Goal: Task Accomplishment & Management: Use online tool/utility

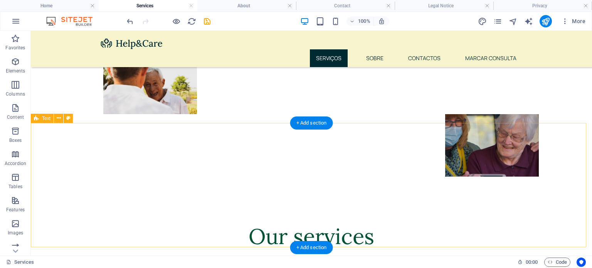
scroll to position [408, 0]
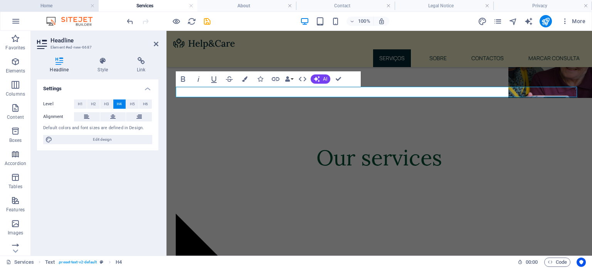
click at [62, 5] on h4 "Home" at bounding box center [49, 6] width 99 height 8
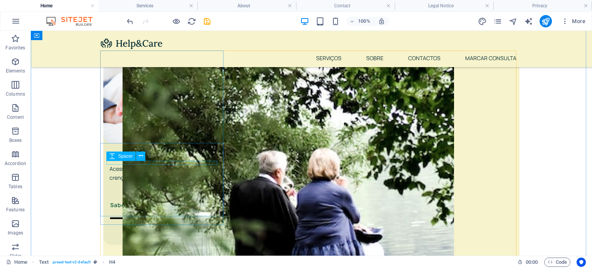
scroll to position [298, 0]
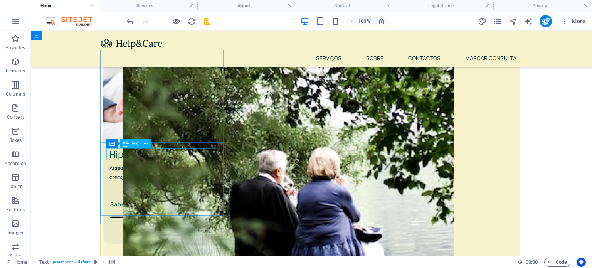
click at [182, 157] on div "Hipnose Regressiva" at bounding box center [165, 154] width 111 height 12
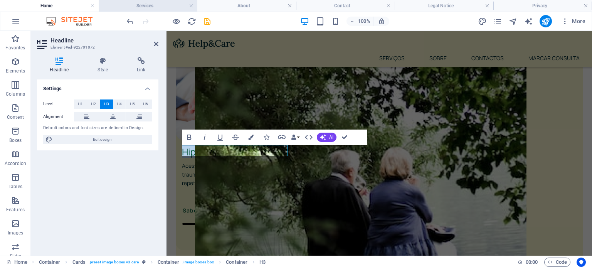
click at [142, 8] on h4 "Services" at bounding box center [148, 6] width 99 height 8
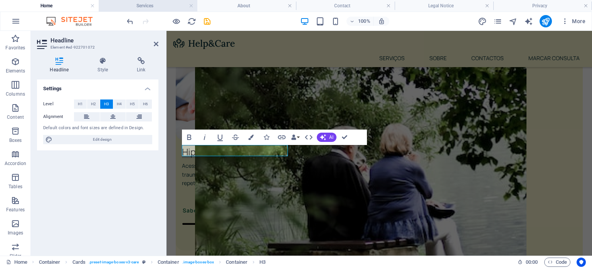
scroll to position [408, 0]
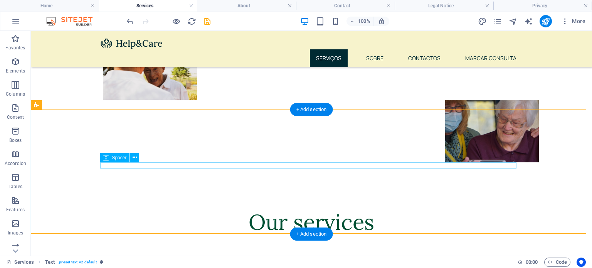
scroll to position [344, 0]
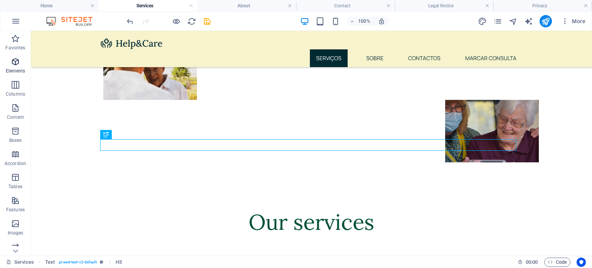
click at [12, 68] on p "Elements" at bounding box center [16, 71] width 20 height 6
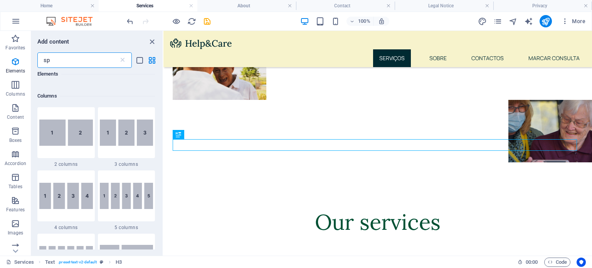
scroll to position [0, 0]
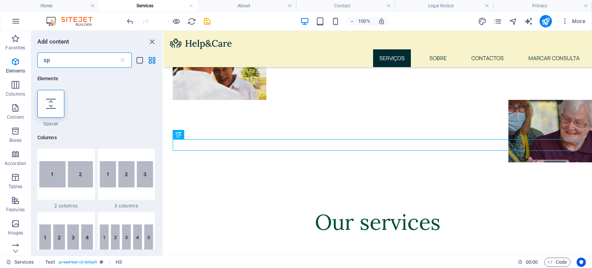
type input "spa"
click at [59, 109] on div at bounding box center [50, 104] width 27 height 28
select select "px"
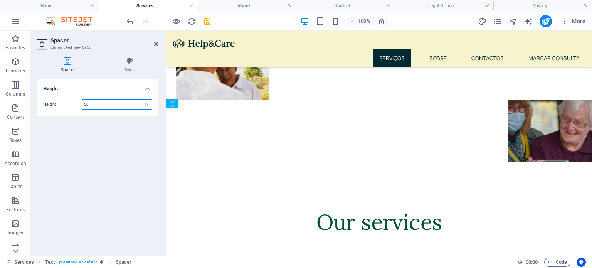
drag, startPoint x: 350, startPoint y: 167, endPoint x: 353, endPoint y: 200, distance: 32.9
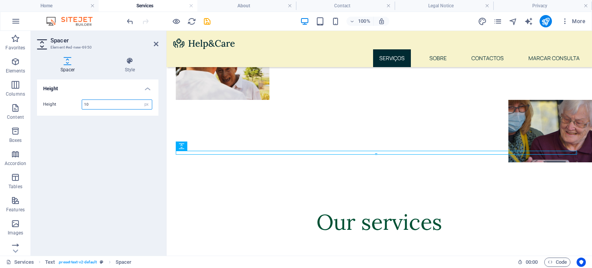
type input "1"
type input "20"
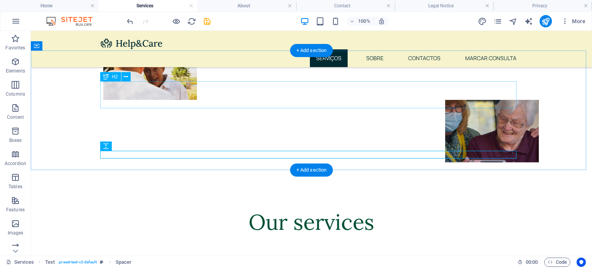
click at [110, 209] on div "Our services" at bounding box center [311, 222] width 417 height 27
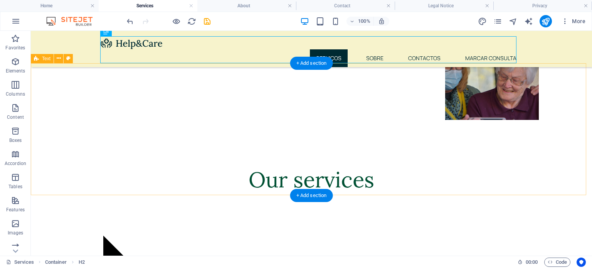
scroll to position [386, 0]
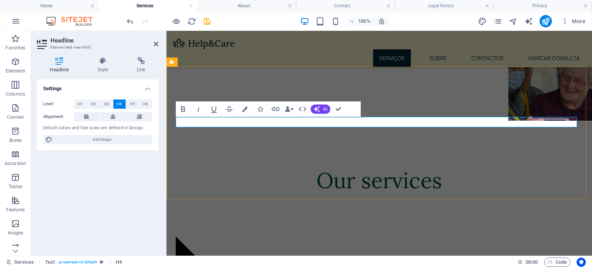
click at [263, 110] on icon "button" at bounding box center [260, 108] width 5 height 5
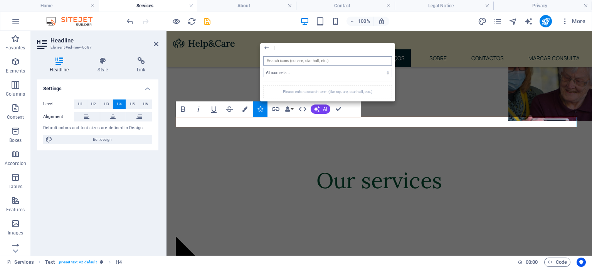
click at [295, 62] on input "search" at bounding box center [327, 60] width 129 height 9
type input "p"
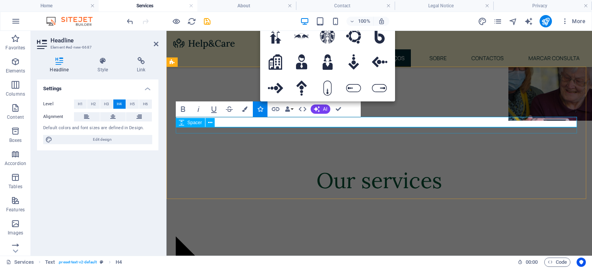
type input "bu"
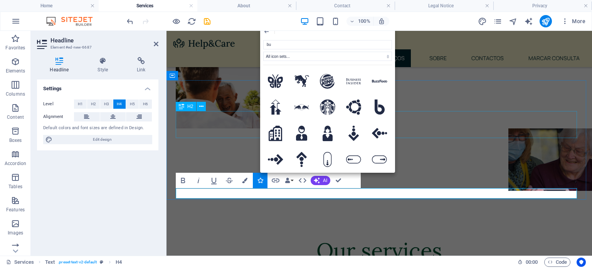
scroll to position [315, 0]
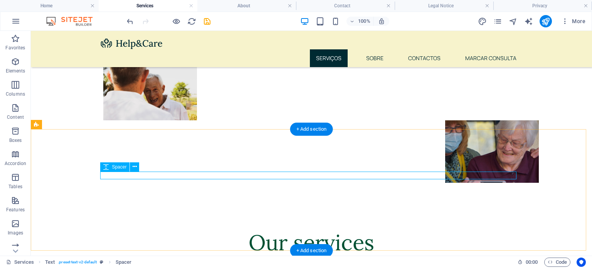
scroll to position [324, 0]
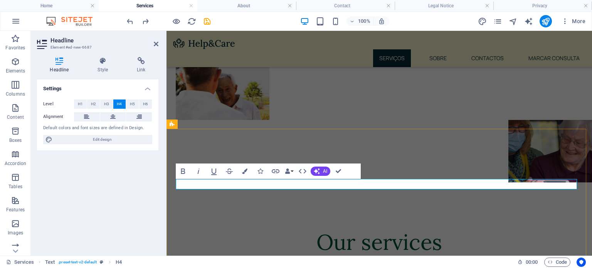
click at [261, 168] on button "Icons" at bounding box center [260, 171] width 15 height 15
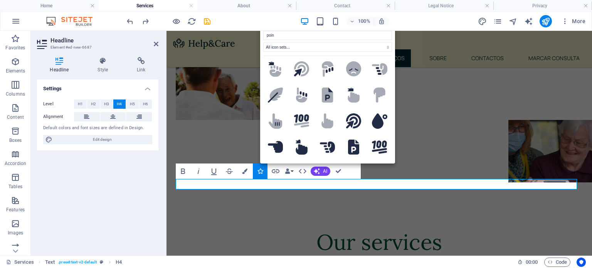
scroll to position [25, 0]
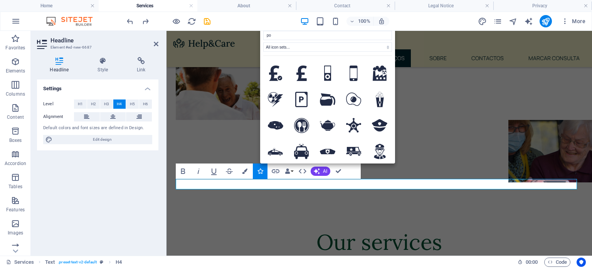
type input "p"
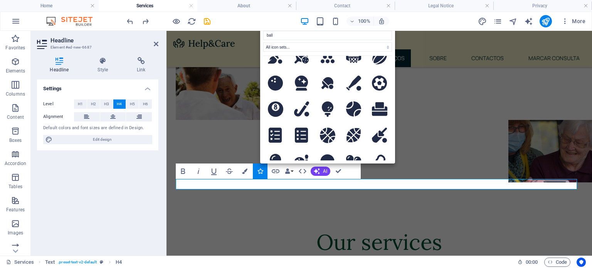
scroll to position [538, 0]
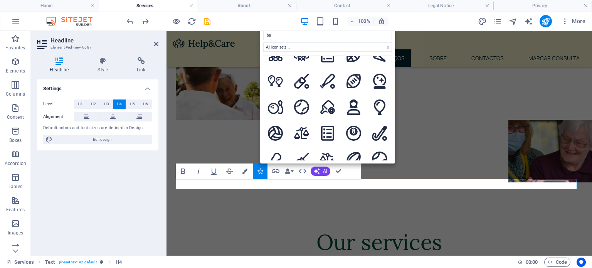
type input "b"
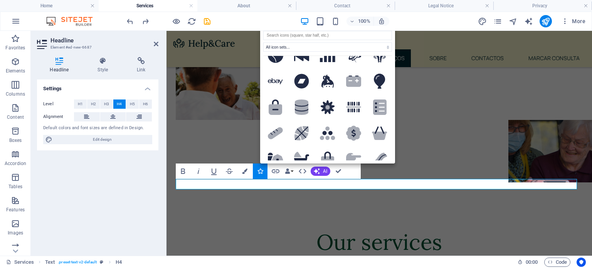
scroll to position [0, 0]
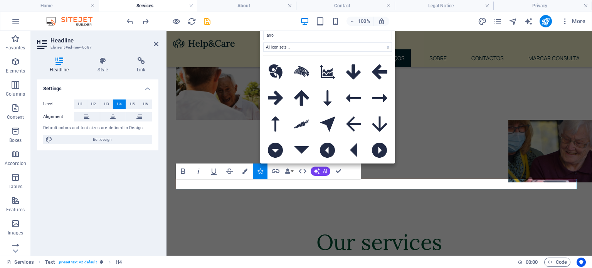
type input "arrow"
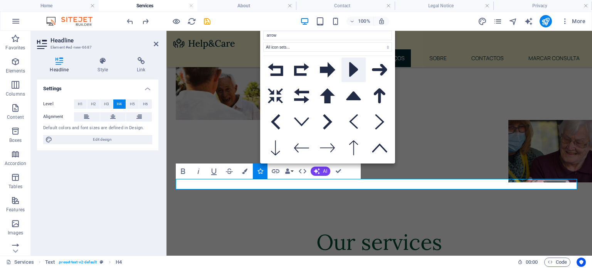
scroll to position [185, 0]
click at [323, 121] on icon at bounding box center [327, 121] width 9 height 15
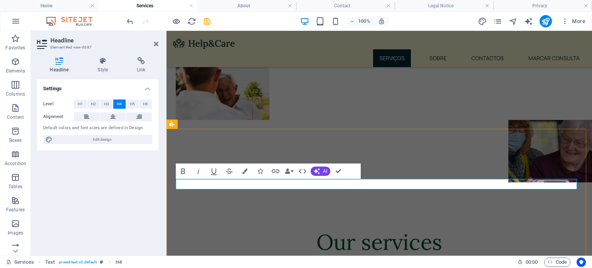
click at [265, 168] on button "Icons" at bounding box center [260, 171] width 15 height 15
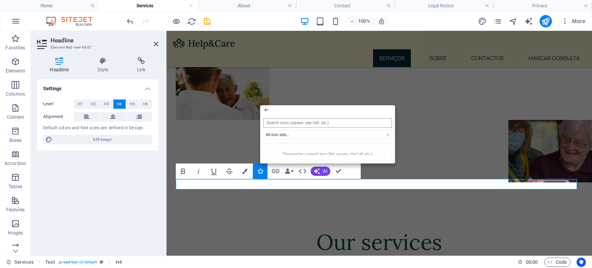
click at [285, 125] on input "search" at bounding box center [327, 122] width 129 height 9
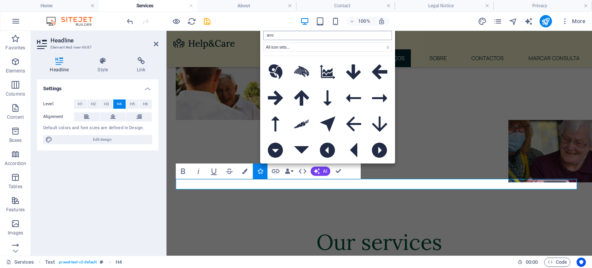
type input "arrow"
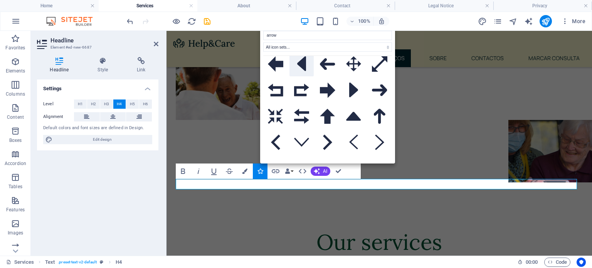
scroll to position [170, 0]
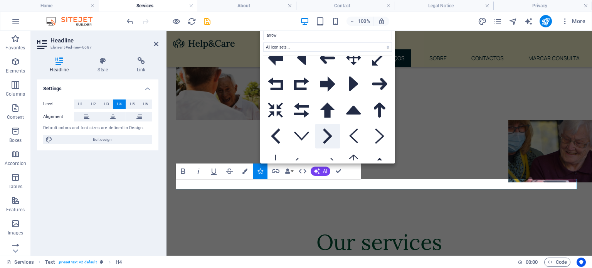
click at [326, 138] on icon at bounding box center [327, 135] width 9 height 15
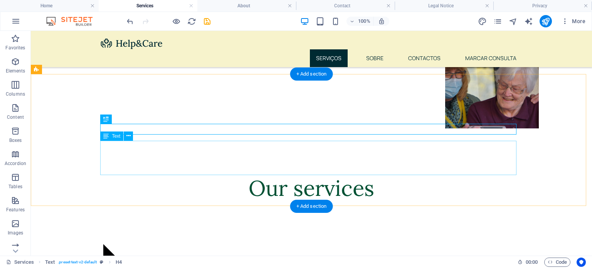
scroll to position [379, 0]
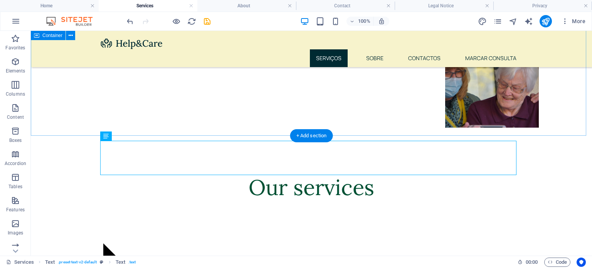
click at [520, 143] on div "Our services" at bounding box center [312, 203] width 562 height 120
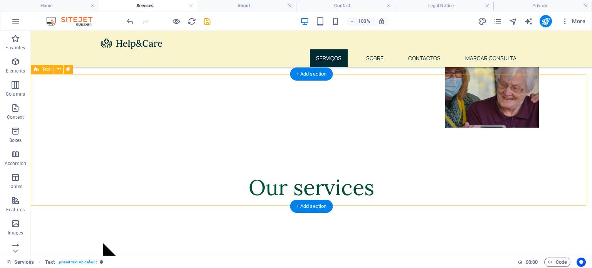
scroll to position [394, 0]
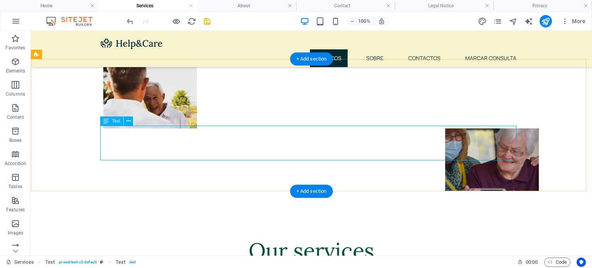
scroll to position [404, 0]
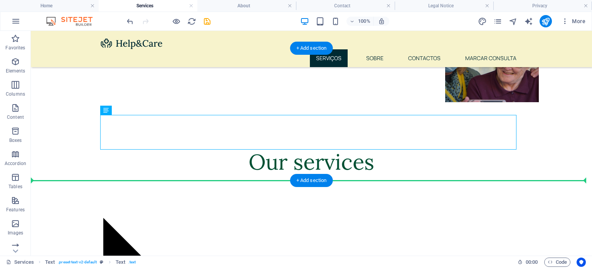
drag, startPoint x: 142, startPoint y: 140, endPoint x: 211, endPoint y: 161, distance: 72.4
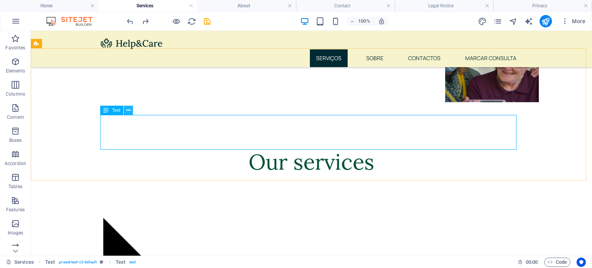
click at [127, 111] on icon at bounding box center [129, 110] width 4 height 8
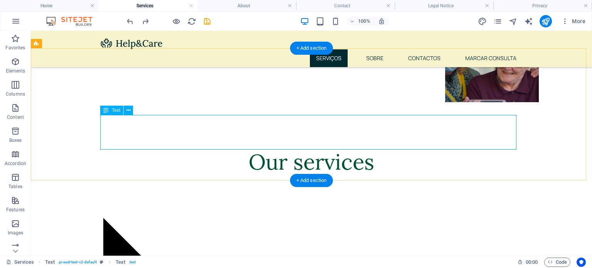
click at [115, 110] on span "Text" at bounding box center [116, 110] width 8 height 5
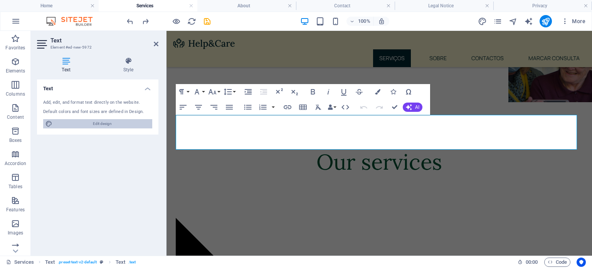
click at [113, 126] on span "Edit design" at bounding box center [102, 123] width 95 height 9
select select "px"
select select "400"
select select "px"
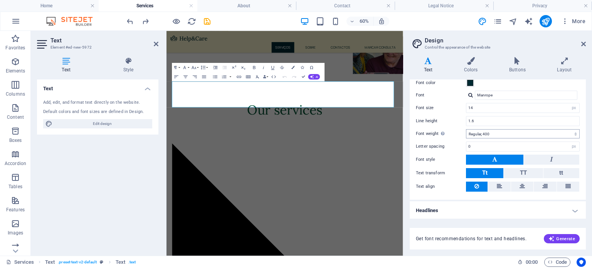
scroll to position [0, 0]
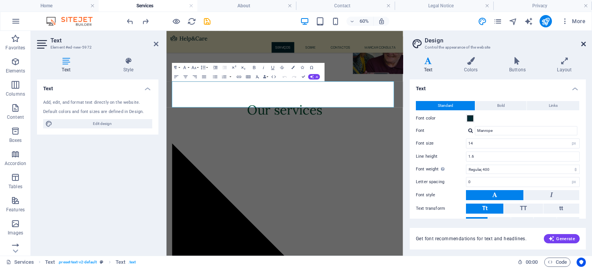
click at [582, 46] on icon at bounding box center [584, 44] width 5 height 6
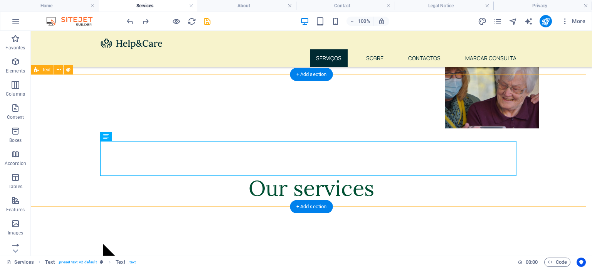
scroll to position [378, 0]
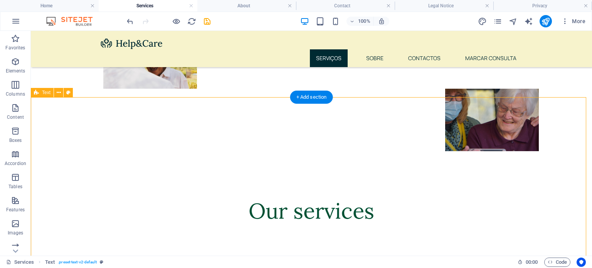
scroll to position [437, 0]
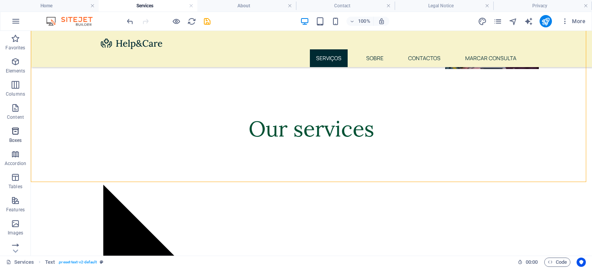
click at [15, 133] on icon "button" at bounding box center [15, 131] width 9 height 9
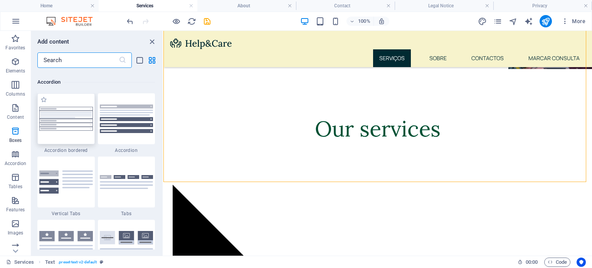
scroll to position [2444, 0]
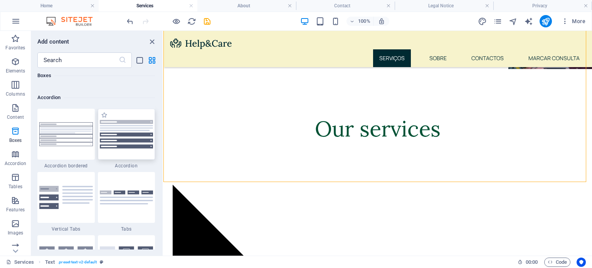
click at [124, 146] on img at bounding box center [127, 134] width 54 height 29
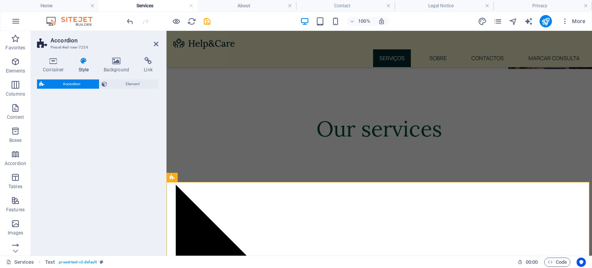
select select "rem"
select select "preset-accordion-v3-default"
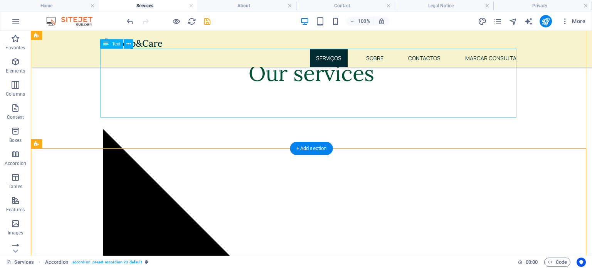
scroll to position [518, 0]
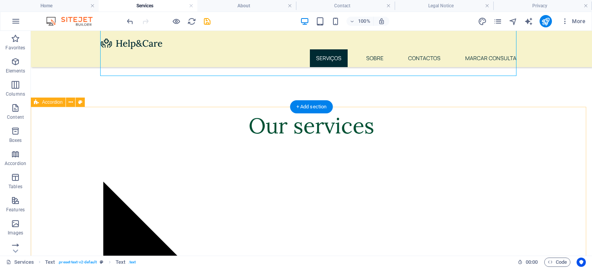
scroll to position [545, 0]
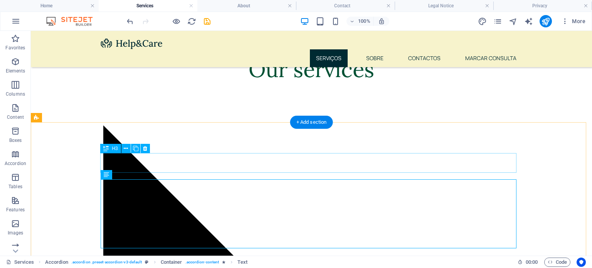
scroll to position [497, 0]
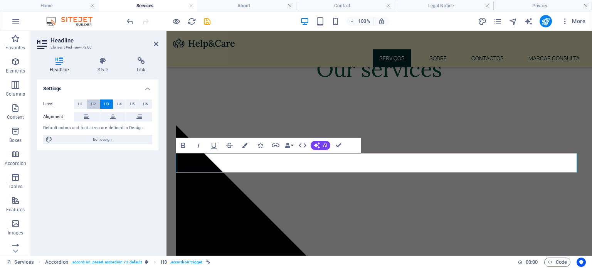
click at [91, 105] on span "H2" at bounding box center [93, 104] width 5 height 9
click at [106, 101] on span "H3" at bounding box center [106, 104] width 5 height 9
click at [96, 101] on button "H2" at bounding box center [93, 104] width 13 height 9
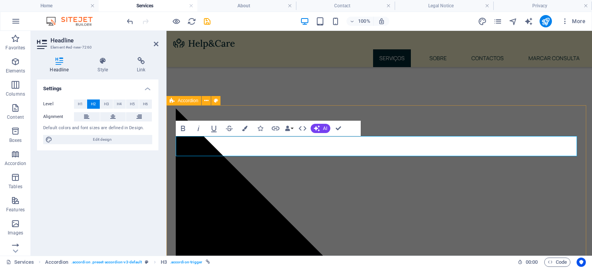
scroll to position [514, 0]
click at [135, 103] on span "H5" at bounding box center [132, 104] width 5 height 9
click at [149, 103] on button "H6" at bounding box center [145, 104] width 13 height 9
click at [82, 103] on span "H1" at bounding box center [80, 104] width 5 height 9
click at [96, 106] on button "H2" at bounding box center [93, 104] width 13 height 9
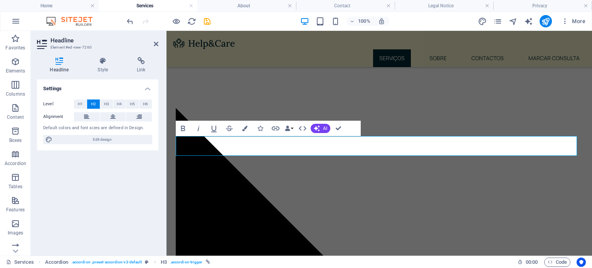
click at [100, 106] on button "H2" at bounding box center [93, 104] width 13 height 9
click at [103, 104] on button "H3" at bounding box center [106, 104] width 13 height 9
click at [94, 103] on span "H2" at bounding box center [93, 104] width 5 height 9
click at [106, 104] on span "H3" at bounding box center [106, 104] width 5 height 9
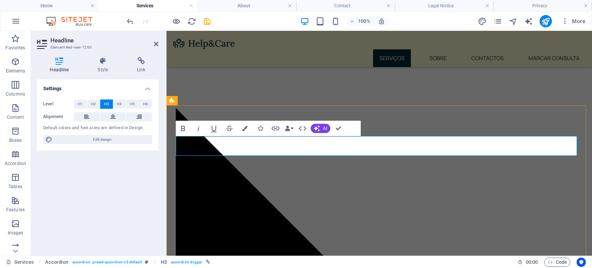
click at [101, 71] on h4 "Style" at bounding box center [104, 65] width 39 height 16
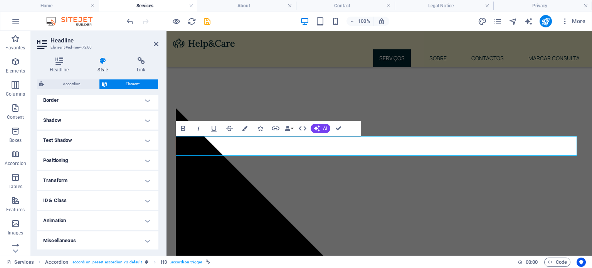
scroll to position [0, 0]
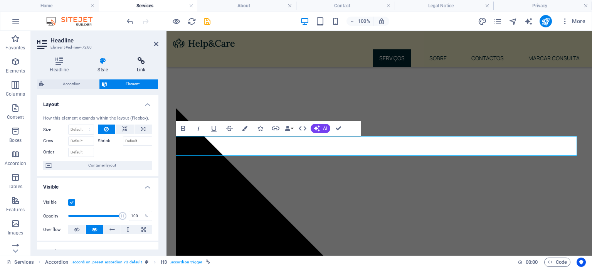
click at [140, 66] on h4 "Link" at bounding box center [141, 65] width 34 height 16
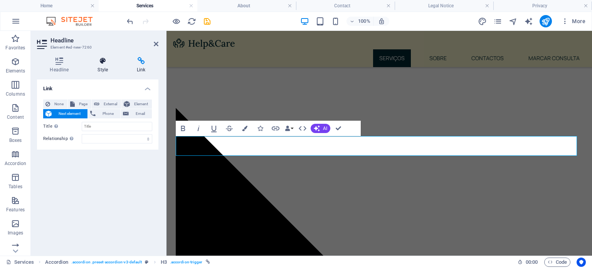
click at [102, 67] on h4 "Style" at bounding box center [104, 65] width 39 height 16
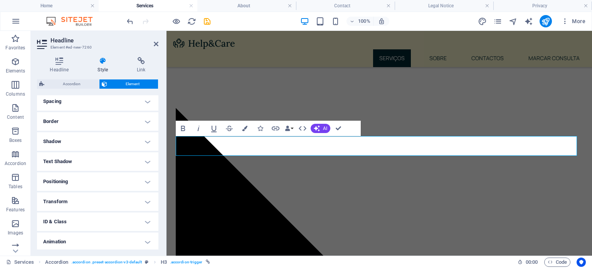
scroll to position [171, 0]
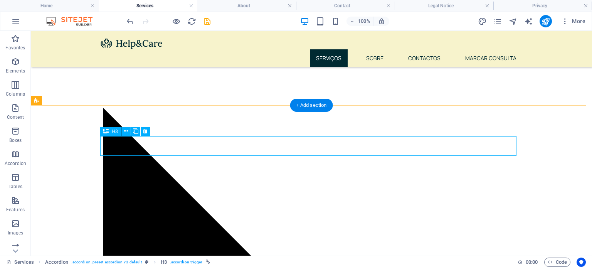
click at [127, 130] on icon at bounding box center [126, 131] width 4 height 8
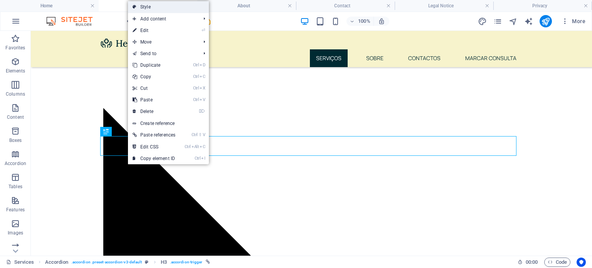
click at [165, 7] on link "Style" at bounding box center [168, 7] width 81 height 12
select select "rem"
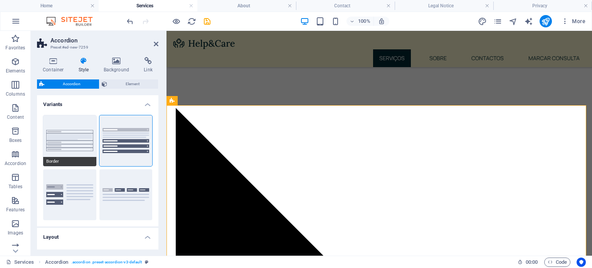
scroll to position [101, 0]
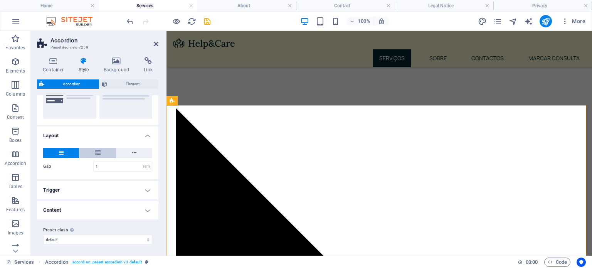
click at [105, 154] on button at bounding box center [97, 153] width 37 height 10
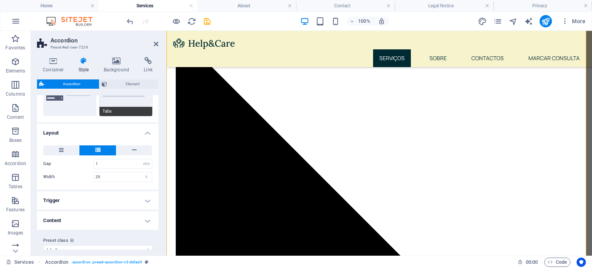
scroll to position [105, 0]
click at [137, 148] on button at bounding box center [133, 150] width 35 height 10
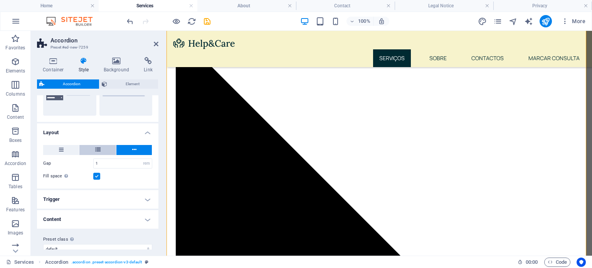
click at [90, 150] on button at bounding box center [97, 150] width 37 height 10
click at [69, 150] on button at bounding box center [61, 150] width 36 height 10
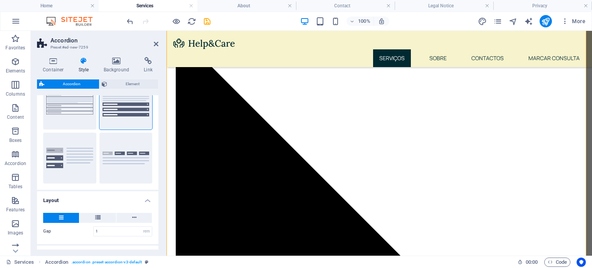
scroll to position [101, 0]
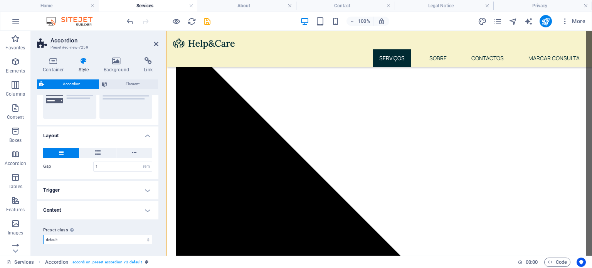
click at [94, 239] on select "care default Add preset class" at bounding box center [97, 239] width 109 height 9
select select "preset-accordion-v3-care"
click at [43, 235] on select "care default Add preset class" at bounding box center [97, 239] width 109 height 9
type input "0"
click at [86, 241] on select "care default Add preset class" at bounding box center [97, 239] width 109 height 9
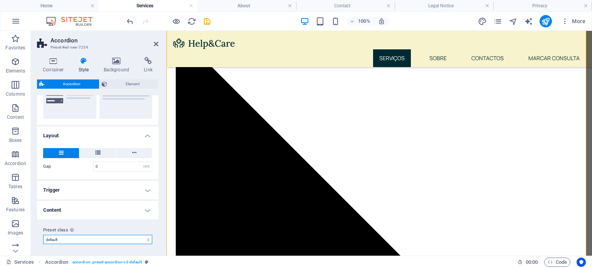
click at [43, 235] on select "care default Add preset class" at bounding box center [97, 239] width 109 height 9
select select "preset-accordion-v3-default"
click at [99, 238] on select "care default Add preset class" at bounding box center [97, 239] width 109 height 9
click at [43, 235] on select "care default Add preset class" at bounding box center [97, 239] width 109 height 9
select select "preset-accordion-v3-default"
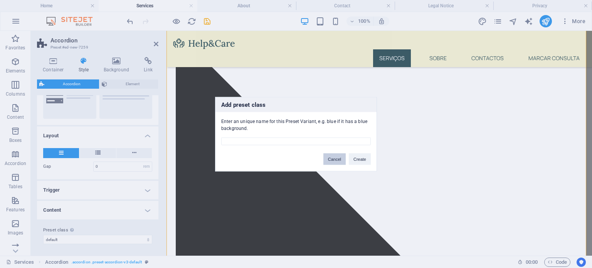
click at [332, 159] on button "Cancel" at bounding box center [335, 159] width 22 height 12
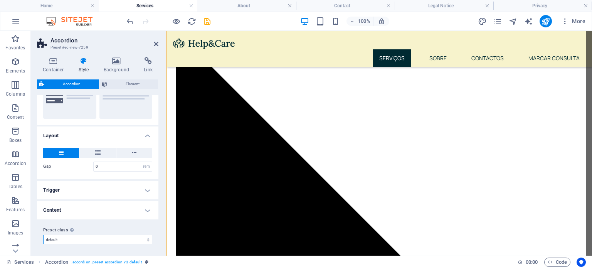
click at [80, 241] on select "care default Add preset class" at bounding box center [97, 239] width 109 height 9
click at [43, 235] on select "care default Add preset class" at bounding box center [97, 239] width 109 height 9
select select "preset-accordion-v3-default"
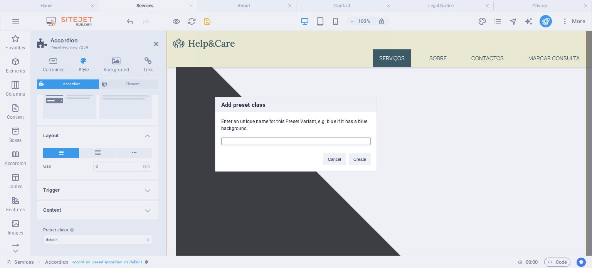
click at [263, 143] on input "text" at bounding box center [296, 141] width 150 height 8
type input "Bronwie"
click at [353, 159] on button "Create" at bounding box center [360, 159] width 22 height 12
select select "preset-accordion-v3-bronwie"
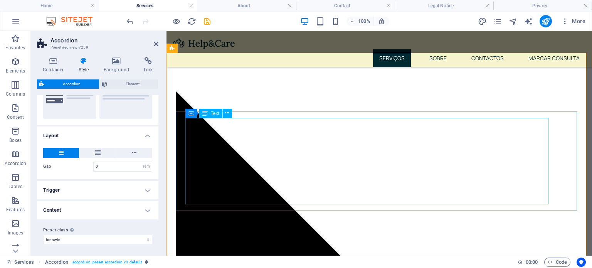
scroll to position [579, 0]
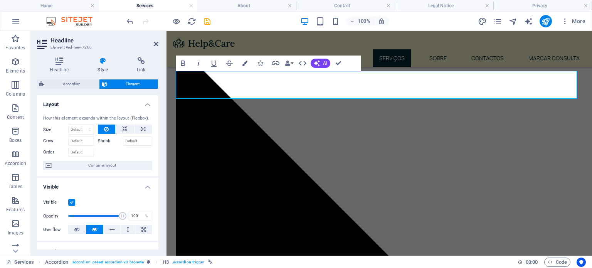
scroll to position [171, 0]
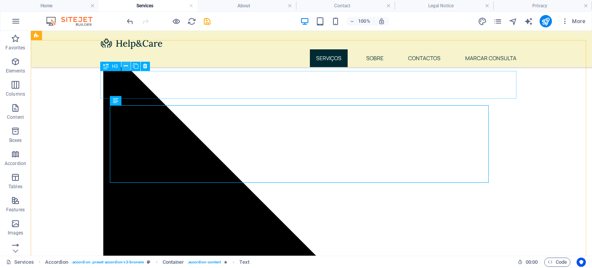
click at [128, 70] on icon at bounding box center [126, 66] width 4 height 8
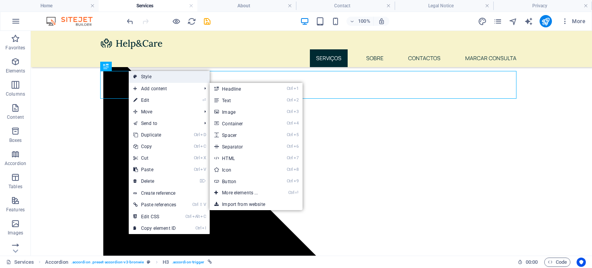
click at [146, 77] on link "Style" at bounding box center [169, 77] width 81 height 12
select select "rem"
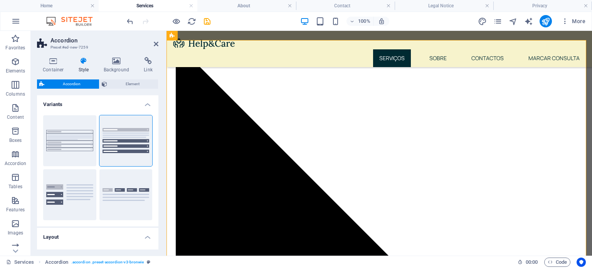
scroll to position [101, 0]
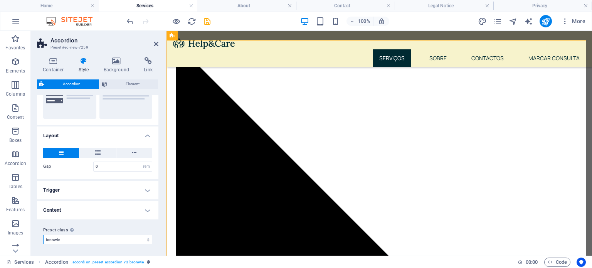
click at [89, 235] on select "care default bronwie Add preset class" at bounding box center [97, 239] width 109 height 9
click at [43, 235] on select "care default bronwie Add preset class" at bounding box center [97, 239] width 109 height 9
select select "preset-accordion-v3-default"
click at [109, 55] on div "Container Style Background Link Size Height Default px rem % vh vw Min. height …" at bounding box center [98, 153] width 134 height 205
click at [119, 65] on h4 "Background" at bounding box center [118, 65] width 40 height 16
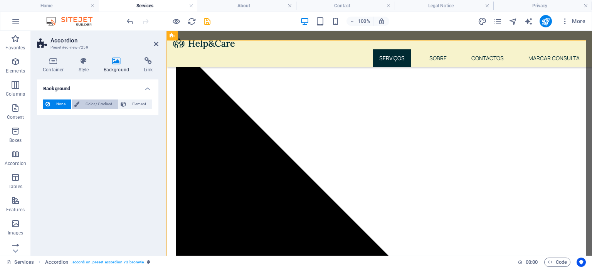
click at [101, 105] on span "Color / Gradient" at bounding box center [99, 104] width 34 height 9
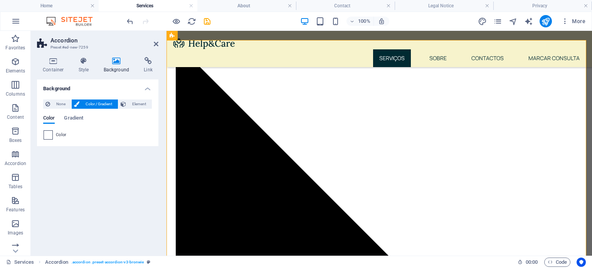
click at [51, 135] on span at bounding box center [48, 135] width 8 height 8
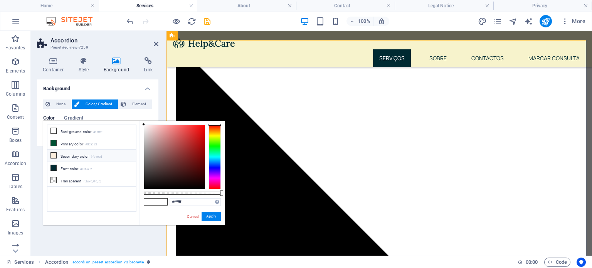
click at [107, 155] on li "Secondary color #fbeedd" at bounding box center [91, 156] width 89 height 12
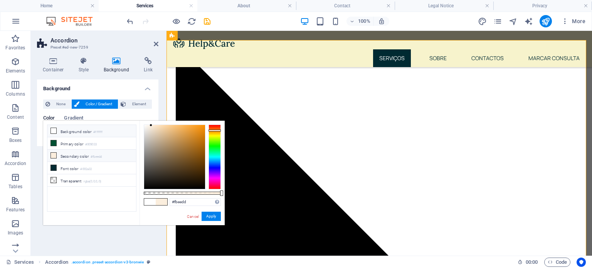
click at [82, 130] on li "Background color #ffffff" at bounding box center [91, 131] width 89 height 12
type input "#ffffff"
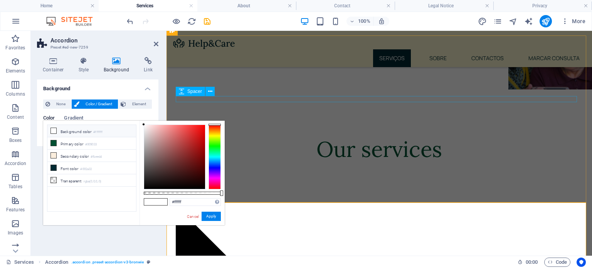
scroll to position [554, 0]
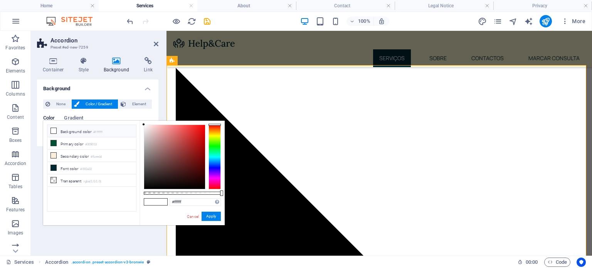
click at [103, 233] on div "Background None Color / Gradient Element Stretch background to full-width Color…" at bounding box center [97, 164] width 121 height 170
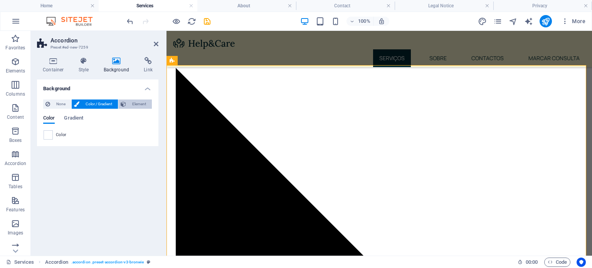
click at [140, 102] on span "Element" at bounding box center [138, 104] width 21 height 9
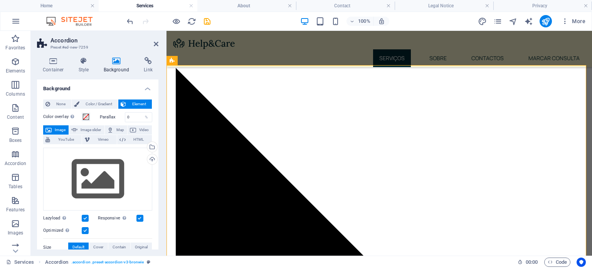
scroll to position [0, 0]
click at [116, 125] on span "Map" at bounding box center [120, 129] width 9 height 9
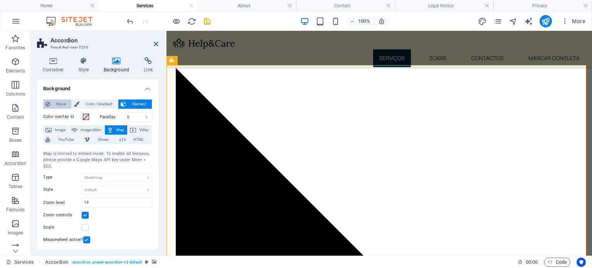
click at [59, 103] on span "None" at bounding box center [60, 104] width 17 height 9
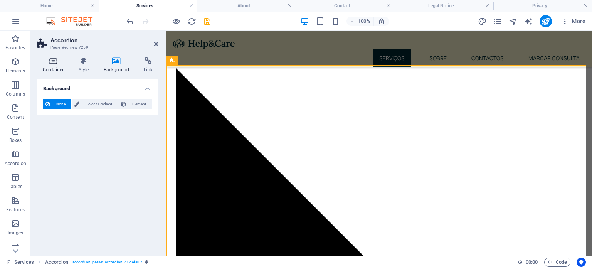
click at [68, 64] on icon at bounding box center [53, 61] width 33 height 8
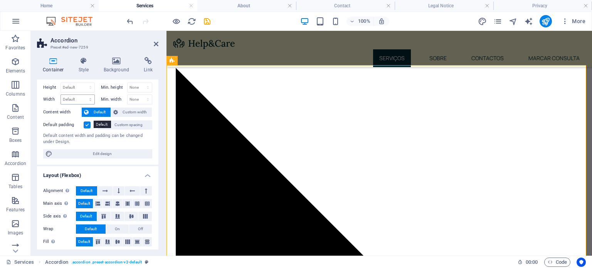
scroll to position [17, 0]
click at [111, 154] on span "Edit design" at bounding box center [102, 153] width 95 height 9
select select "rem"
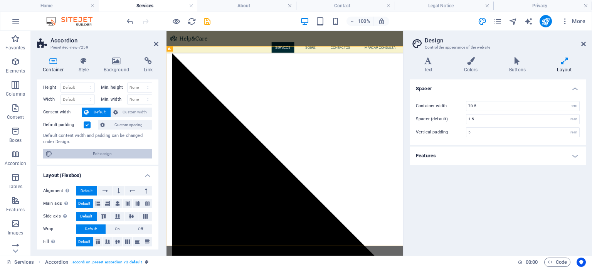
scroll to position [563, 0]
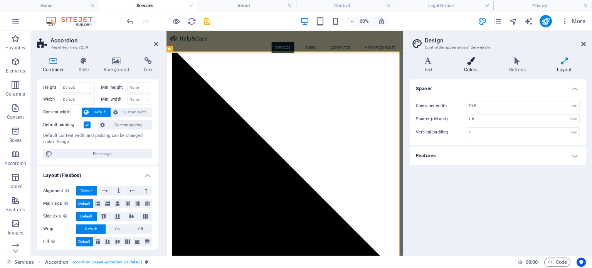
click at [479, 67] on h4 "Colors" at bounding box center [472, 65] width 45 height 16
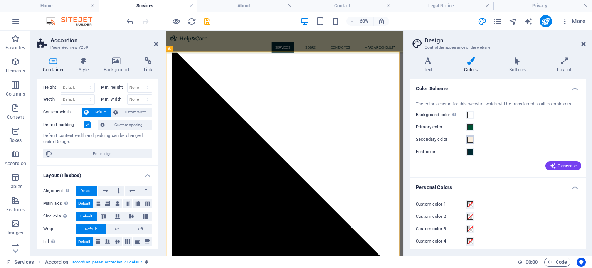
click at [472, 141] on span at bounding box center [470, 140] width 6 height 6
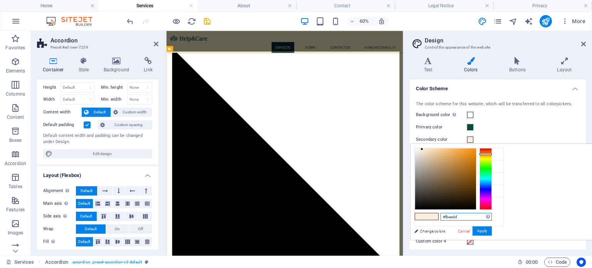
drag, startPoint x: 555, startPoint y: 217, endPoint x: 518, endPoint y: 216, distance: 37.8
click at [496, 216] on div "#fbeedd Supported formats #0852ed rgb(8, 82, 237) rgba(8, 82, 237, 90%) hsv(221…" at bounding box center [453, 248] width 85 height 208
paste input "f7f3cc"
type input "#f7f3cc"
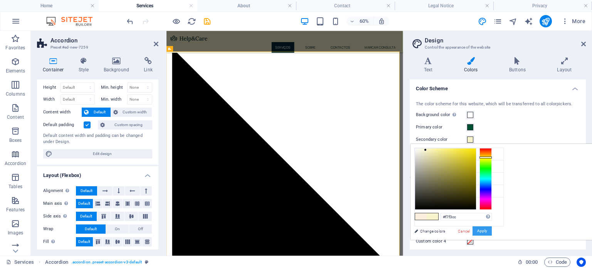
click at [492, 228] on button "Apply" at bounding box center [482, 230] width 19 height 9
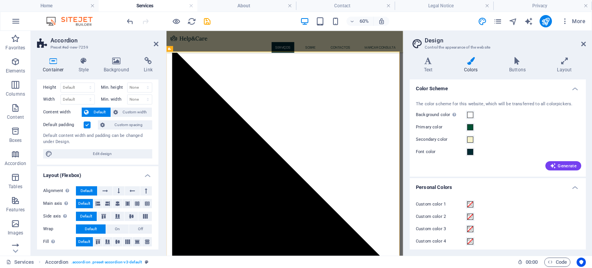
scroll to position [554, 0]
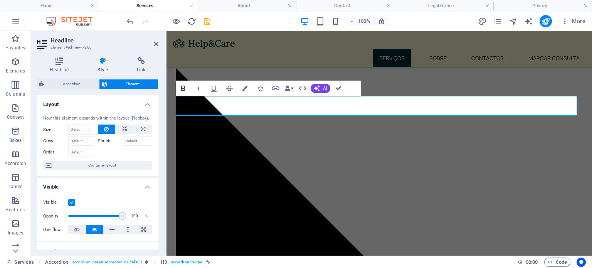
click at [176, 88] on button "Bold" at bounding box center [183, 88] width 15 height 15
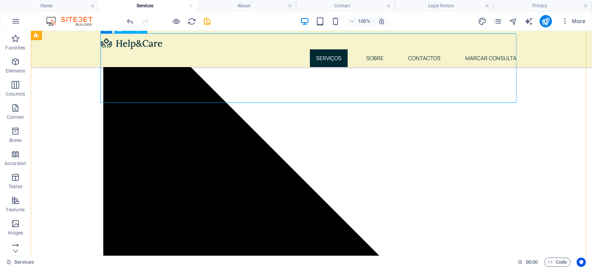
scroll to position [642, 0]
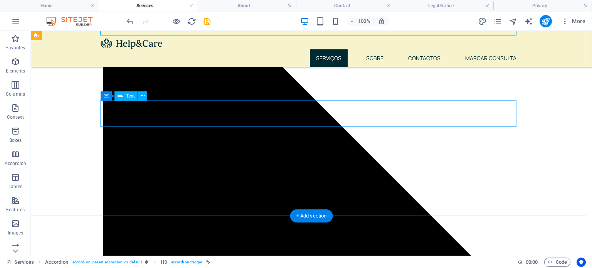
scroll to position [737, 0]
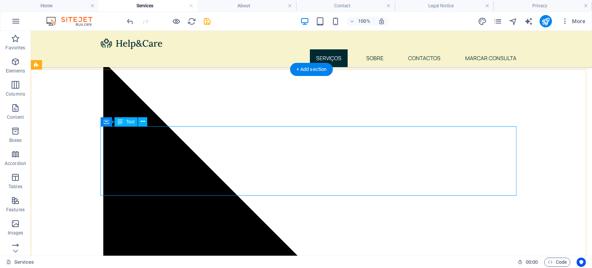
scroll to position [541, 0]
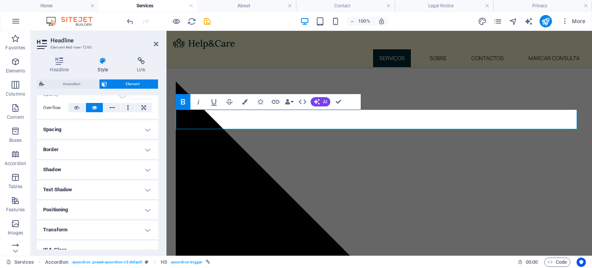
scroll to position [171, 0]
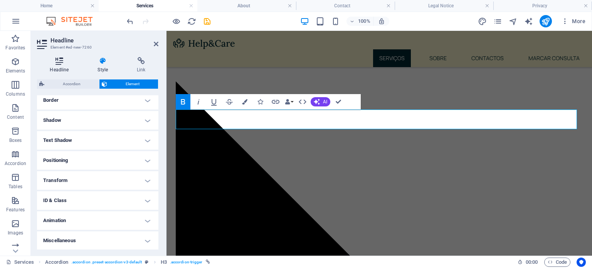
click at [65, 66] on h4 "Headline" at bounding box center [61, 65] width 48 height 16
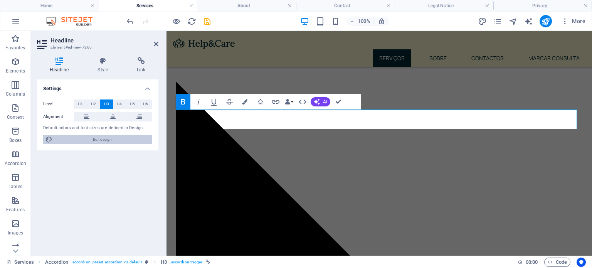
click at [94, 140] on span "Edit design" at bounding box center [102, 139] width 95 height 9
select select "px"
select select "400"
select select "px"
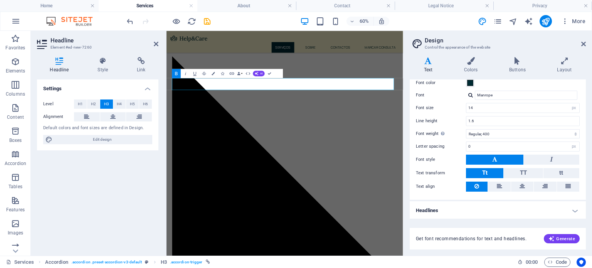
scroll to position [0, 0]
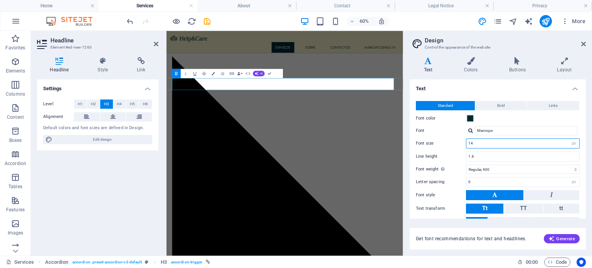
click at [484, 145] on input "14" at bounding box center [523, 143] width 113 height 9
type input "1"
type input "20"
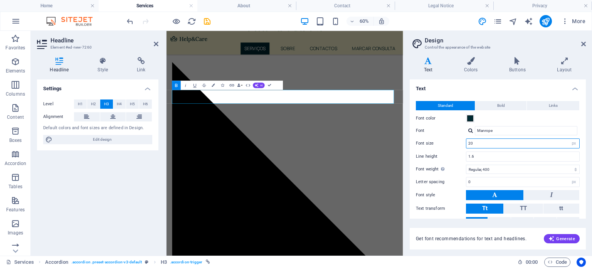
scroll to position [602, 0]
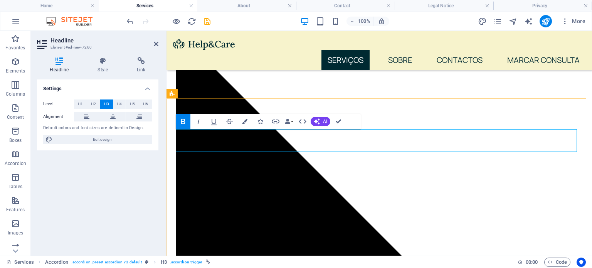
drag, startPoint x: 297, startPoint y: 138, endPoint x: 273, endPoint y: 139, distance: 23.6
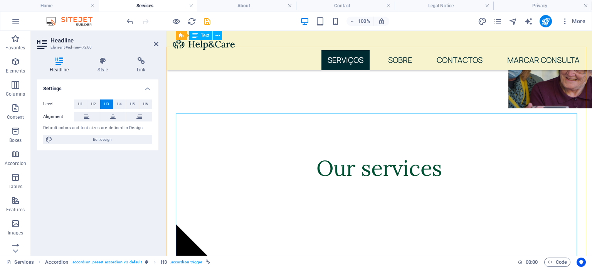
scroll to position [407, 0]
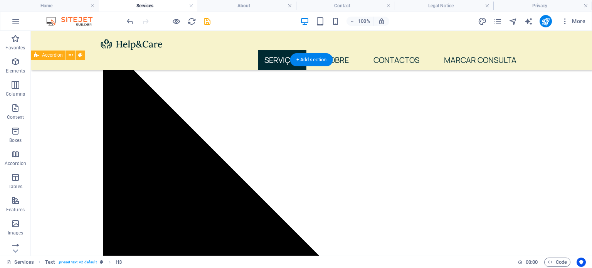
scroll to position [616, 0]
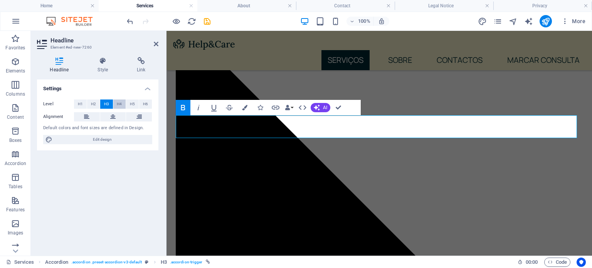
click at [120, 101] on span "H4" at bounding box center [119, 104] width 5 height 9
click at [92, 102] on span "H2" at bounding box center [93, 104] width 5 height 9
click at [106, 106] on span "H3" at bounding box center [106, 104] width 5 height 9
click at [90, 105] on button "H2" at bounding box center [93, 104] width 13 height 9
click at [104, 103] on span "H3" at bounding box center [106, 104] width 5 height 9
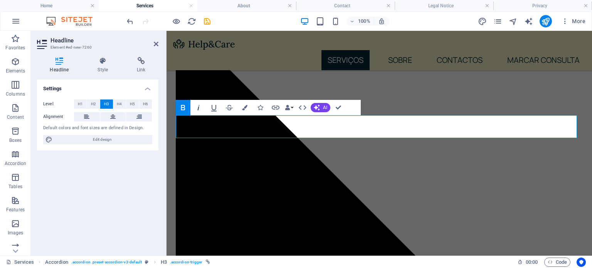
click at [199, 109] on icon "button" at bounding box center [198, 107] width 9 height 9
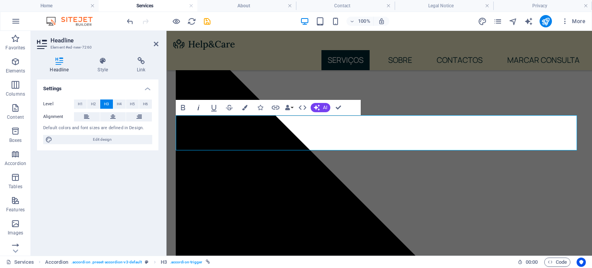
click at [199, 111] on icon "button" at bounding box center [198, 107] width 9 height 9
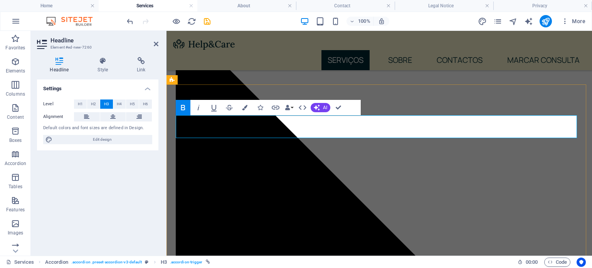
click at [199, 107] on icon "button" at bounding box center [198, 107] width 9 height 9
click at [201, 106] on icon "button" at bounding box center [198, 107] width 9 height 9
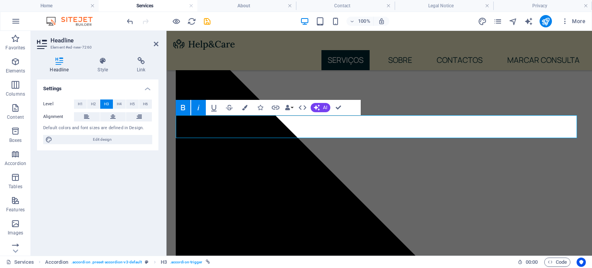
click at [201, 111] on icon "button" at bounding box center [198, 107] width 9 height 9
click at [246, 106] on icon "button" at bounding box center [244, 107] width 5 height 5
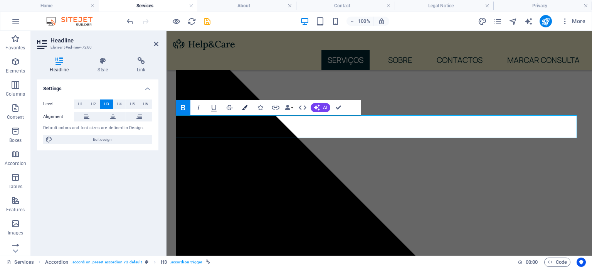
click at [245, 111] on button "Colors" at bounding box center [245, 107] width 15 height 15
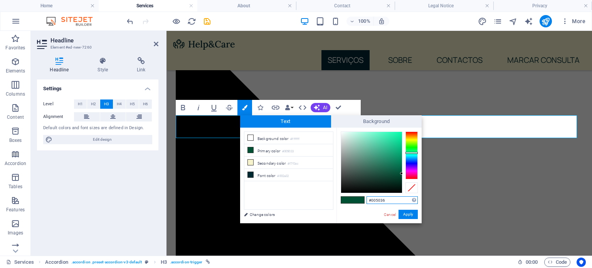
click at [413, 153] on div at bounding box center [412, 153] width 12 height 2
type input "#106f50"
drag, startPoint x: 397, startPoint y: 171, endPoint x: 393, endPoint y: 166, distance: 5.8
click at [393, 166] on div at bounding box center [371, 162] width 61 height 61
click at [410, 214] on button "Apply" at bounding box center [408, 214] width 19 height 9
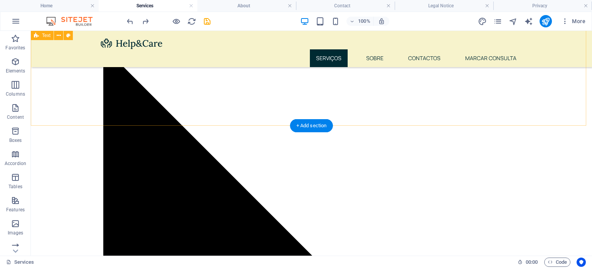
scroll to position [494, 0]
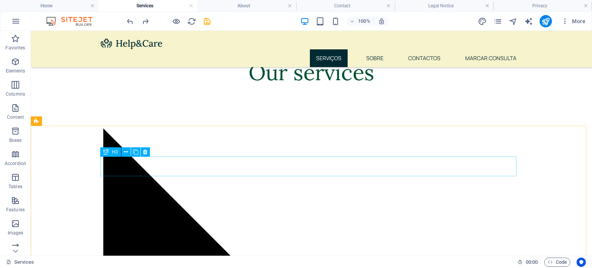
click at [116, 152] on span "H3" at bounding box center [115, 152] width 6 height 5
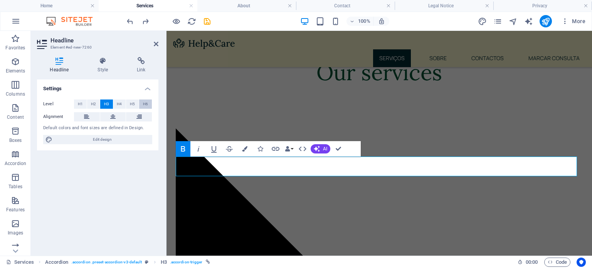
click at [145, 106] on span "H6" at bounding box center [145, 104] width 5 height 9
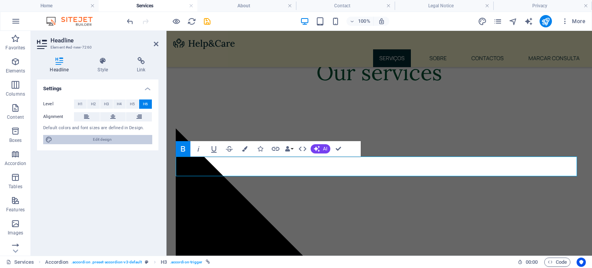
click at [121, 143] on span "Edit design" at bounding box center [102, 139] width 95 height 9
select select "px"
select select "400"
select select "px"
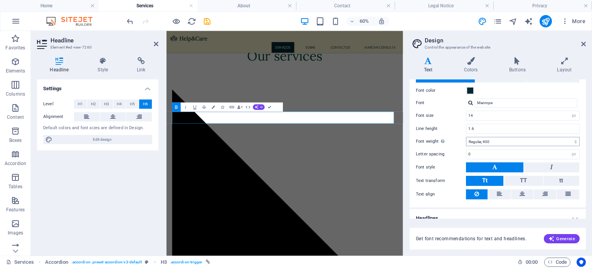
scroll to position [0, 0]
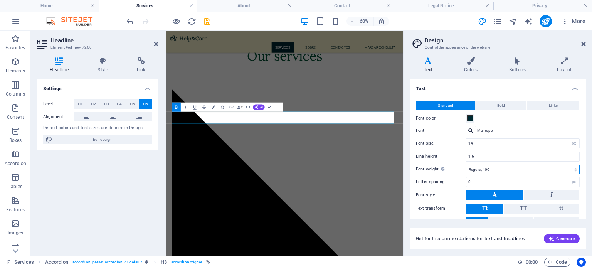
click at [503, 166] on select "Thin, 100 Extra-light, 200 Light, 300 Regular, 400 Medium, 500 Semi-bold, 600 B…" at bounding box center [523, 169] width 114 height 9
select select "500"
click at [466, 165] on select "Thin, 100 Extra-light, 200 Light, 300 Regular, 400 Medium, 500 Semi-bold, 600 B…" at bounding box center [523, 169] width 114 height 9
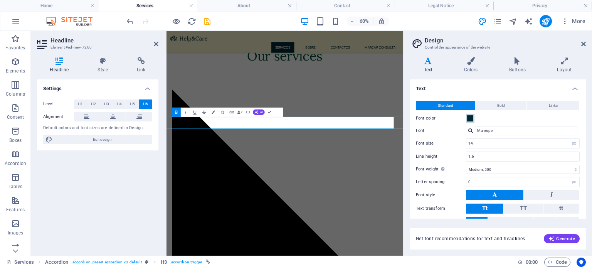
click at [472, 116] on span at bounding box center [470, 118] width 6 height 6
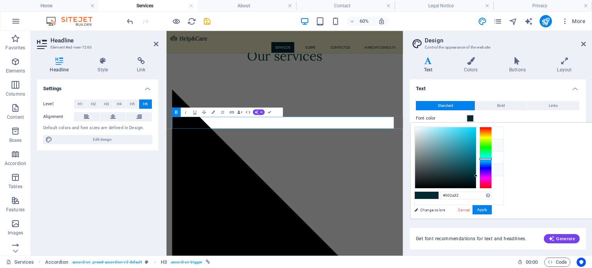
click at [454, 145] on li "Primary color #005033" at bounding box center [459, 145] width 89 height 12
type input "#005033"
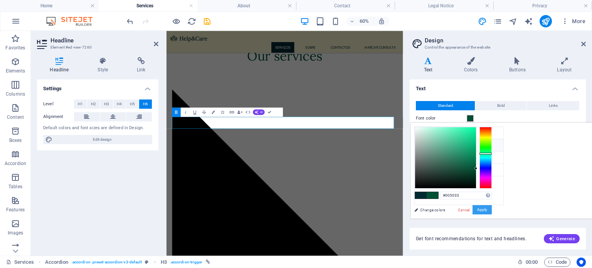
click at [492, 208] on button "Apply" at bounding box center [482, 209] width 19 height 9
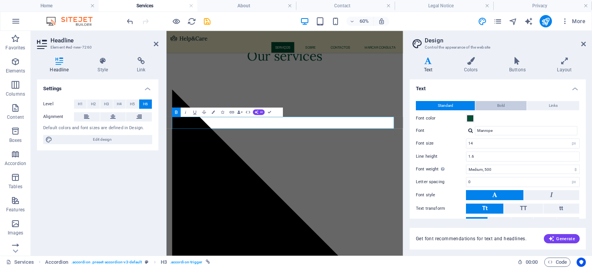
click at [509, 107] on button "Bold" at bounding box center [501, 105] width 51 height 9
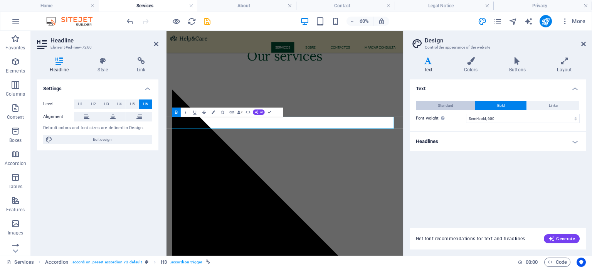
click at [442, 105] on span "Standard" at bounding box center [445, 105] width 15 height 9
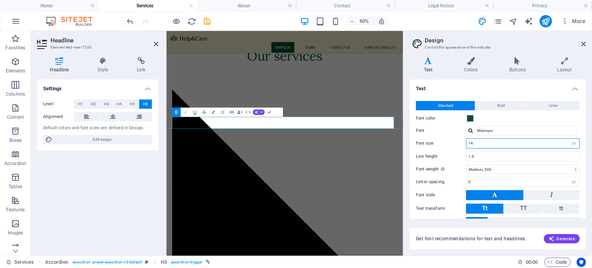
drag, startPoint x: 488, startPoint y: 142, endPoint x: 452, endPoint y: 137, distance: 36.2
click at [452, 137] on div "Standard Bold Links Font color Font Manrope Font size 14 rem px Line height 1.6…" at bounding box center [497, 164] width 179 height 142
type input "20"
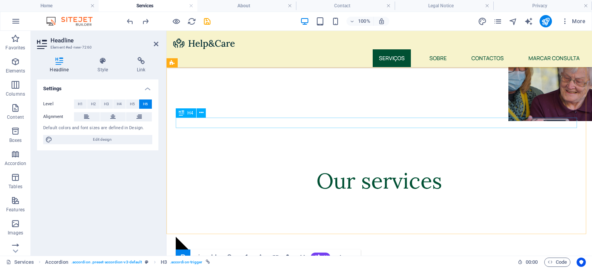
scroll to position [517, 0]
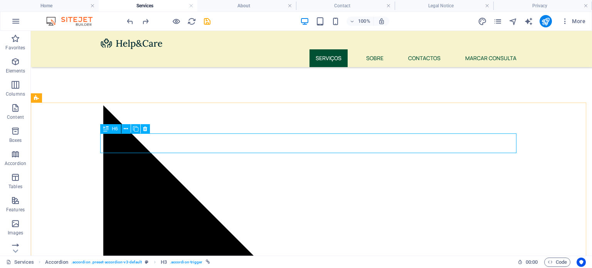
click at [113, 129] on span "H6" at bounding box center [115, 129] width 6 height 5
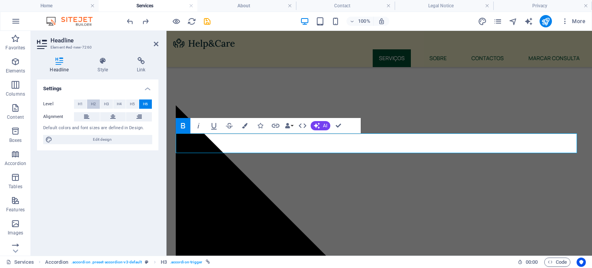
click at [96, 105] on span "H2" at bounding box center [93, 104] width 5 height 9
click at [116, 107] on button "H4" at bounding box center [119, 104] width 13 height 9
click at [131, 105] on span "H5" at bounding box center [132, 104] width 5 height 9
click at [147, 105] on span "H6" at bounding box center [145, 104] width 5 height 9
click at [130, 102] on span "H5" at bounding box center [132, 104] width 5 height 9
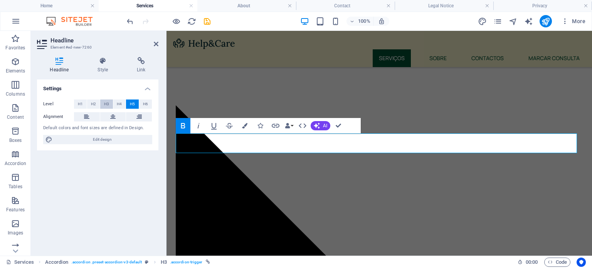
click at [111, 105] on button "H3" at bounding box center [106, 104] width 13 height 9
click at [97, 104] on button "H2" at bounding box center [93, 104] width 13 height 9
click at [85, 105] on button "H1" at bounding box center [80, 104] width 13 height 9
click at [117, 103] on span "H4" at bounding box center [119, 104] width 5 height 9
click at [108, 103] on span "H3" at bounding box center [106, 104] width 5 height 9
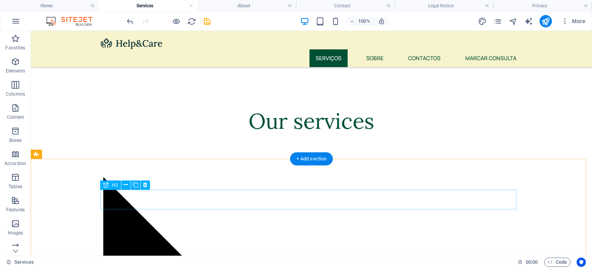
scroll to position [437, 0]
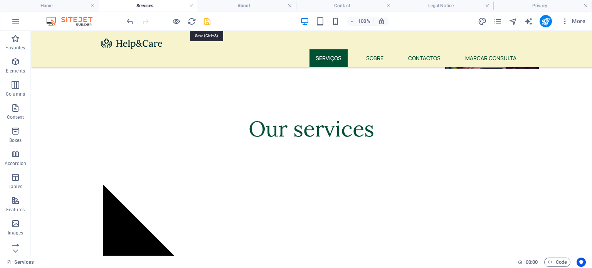
click at [206, 22] on icon "save" at bounding box center [207, 21] width 9 height 9
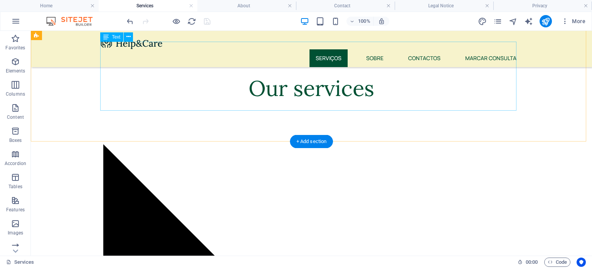
scroll to position [478, 0]
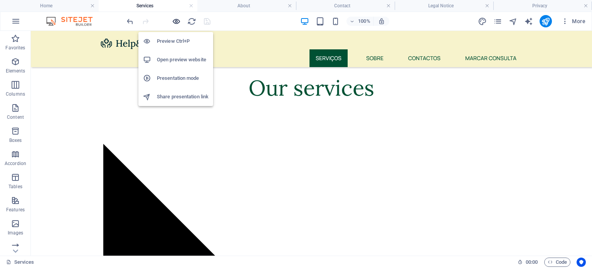
click at [178, 20] on icon "button" at bounding box center [176, 21] width 9 height 9
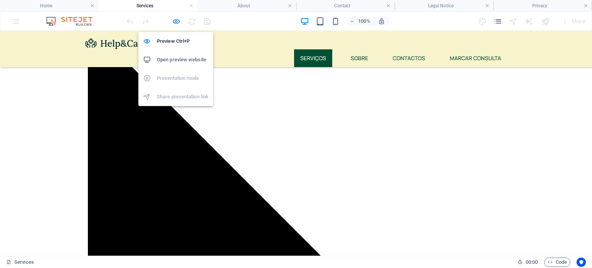
scroll to position [358, 0]
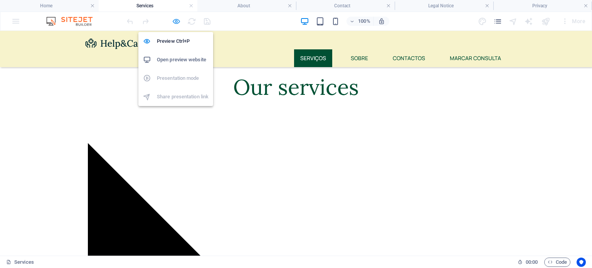
click at [177, 25] on icon "button" at bounding box center [176, 21] width 9 height 9
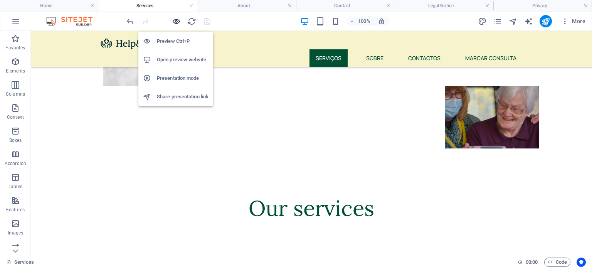
scroll to position [478, 0]
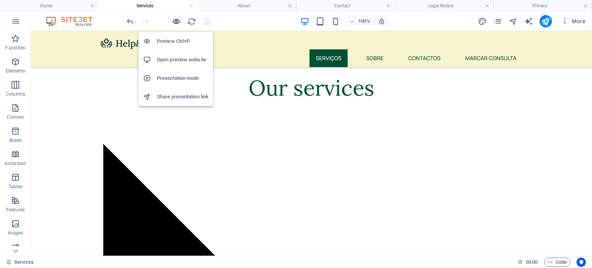
click at [177, 24] on icon "button" at bounding box center [176, 21] width 9 height 9
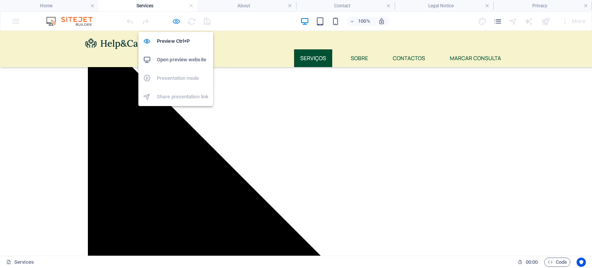
scroll to position [358, 0]
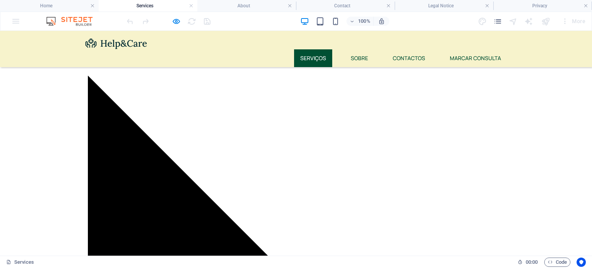
scroll to position [425, 0]
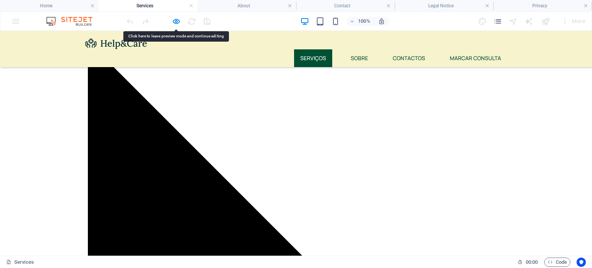
scroll to position [445, 0]
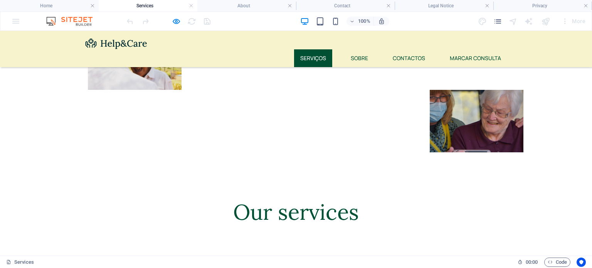
scroll to position [233, 0]
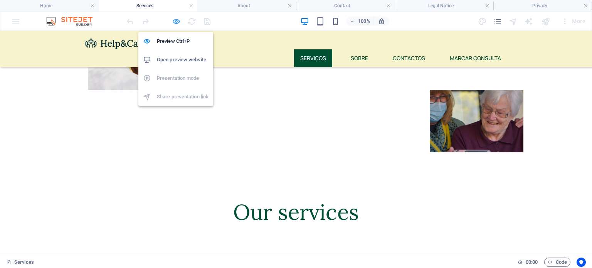
click at [178, 19] on icon "button" at bounding box center [176, 21] width 9 height 9
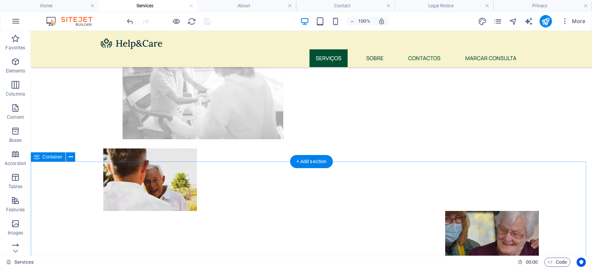
scroll to position [369, 0]
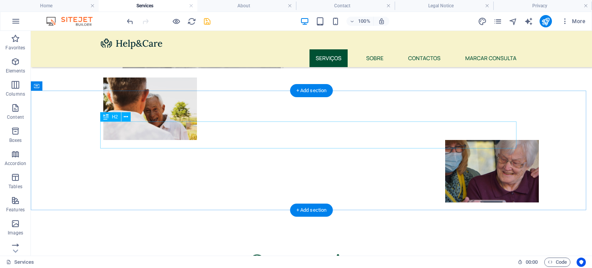
scroll to position [306, 0]
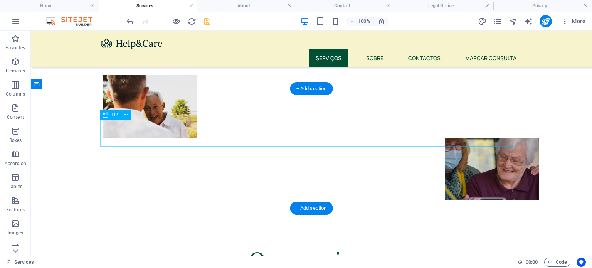
click at [321, 246] on div "Our services" at bounding box center [311, 259] width 417 height 27
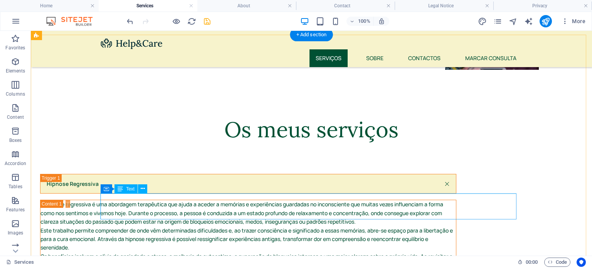
scroll to position [415, 0]
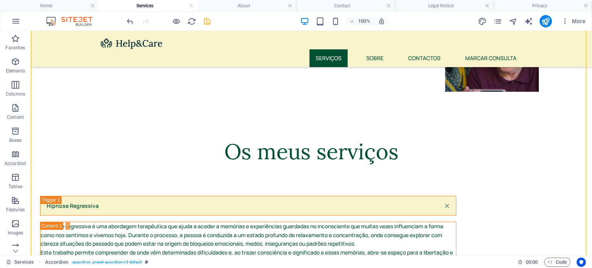
scroll to position [465, 0]
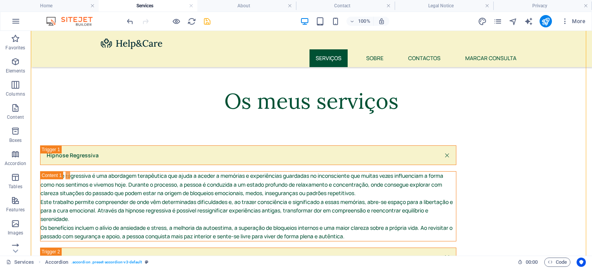
click at [181, 18] on div at bounding box center [168, 21] width 86 height 12
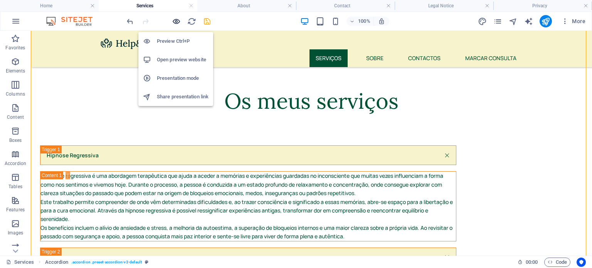
click at [179, 19] on icon "button" at bounding box center [176, 21] width 9 height 9
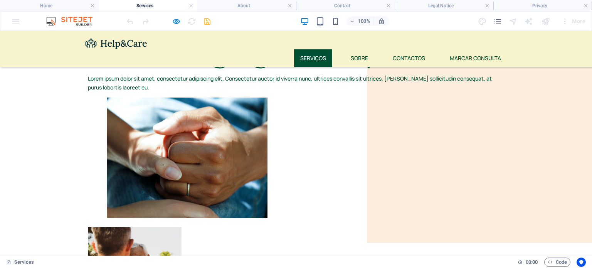
scroll to position [32, 0]
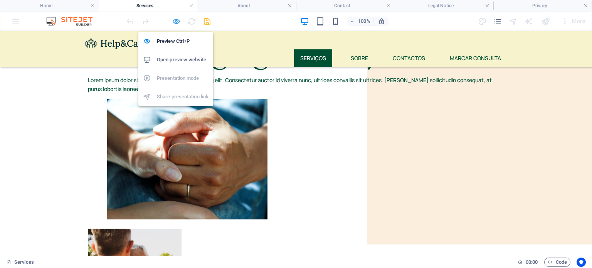
click at [175, 21] on icon "button" at bounding box center [176, 21] width 9 height 9
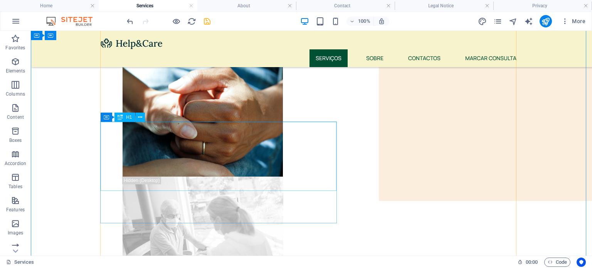
scroll to position [78, 0]
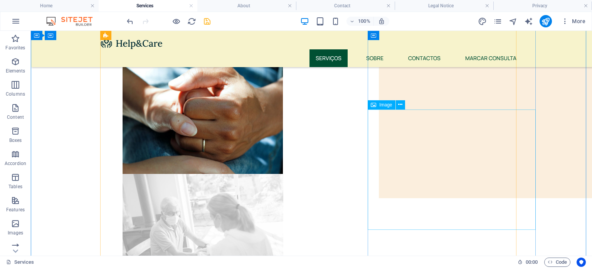
click at [490, 174] on figure at bounding box center [331, 234] width 417 height 120
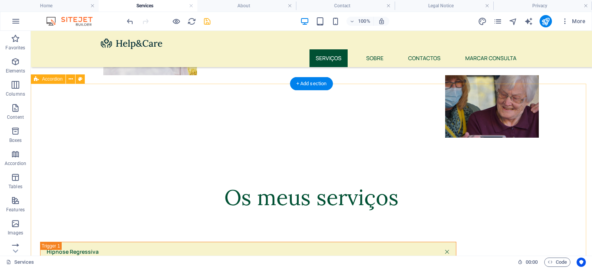
scroll to position [249, 0]
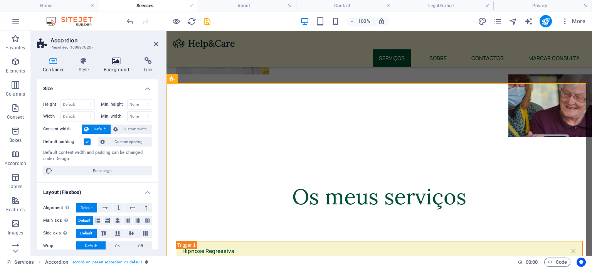
click at [120, 66] on h4 "Background" at bounding box center [118, 65] width 40 height 16
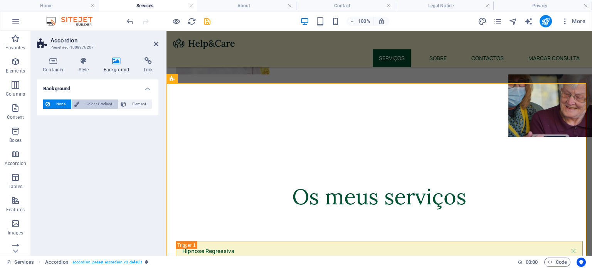
click at [95, 105] on span "Color / Gradient" at bounding box center [99, 104] width 34 height 9
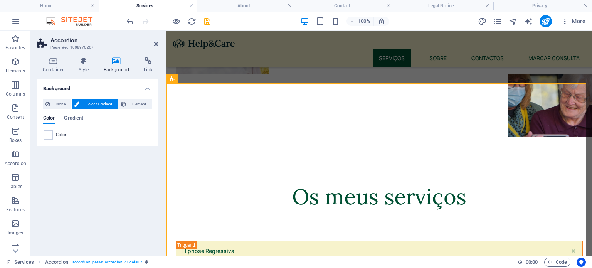
click at [54, 138] on div "Color" at bounding box center [98, 134] width 108 height 9
click at [51, 137] on span at bounding box center [48, 135] width 8 height 8
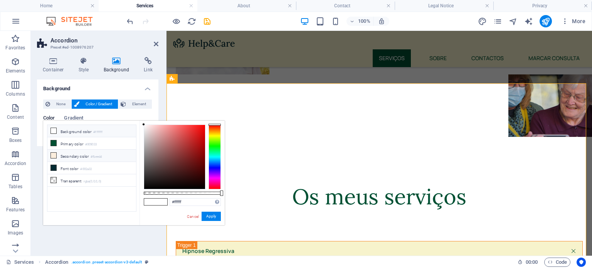
click at [80, 155] on li "Secondary color #fbeedd" at bounding box center [91, 156] width 89 height 12
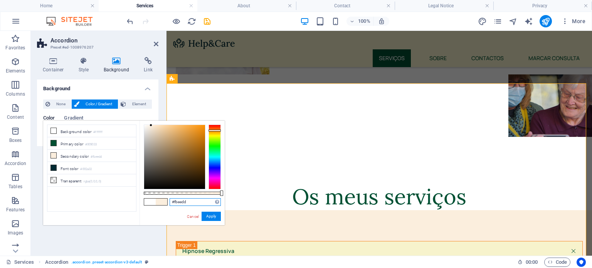
drag, startPoint x: 194, startPoint y: 201, endPoint x: 164, endPoint y: 203, distance: 30.9
click at [164, 203] on div "#fbeedd Supported formats #0852ed rgb(8, 82, 237) rgba(8, 82, 237, 90%) hsv(221…" at bounding box center [182, 229] width 85 height 216
paste input "f7f3cc"
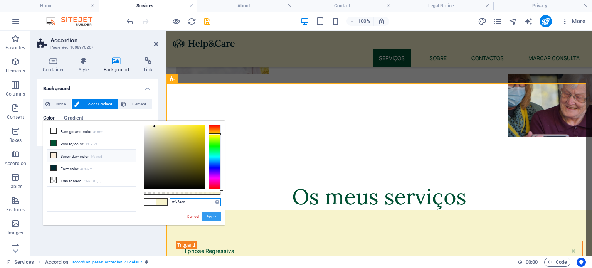
type input "#f7f3cc"
click at [211, 219] on button "Apply" at bounding box center [211, 216] width 19 height 9
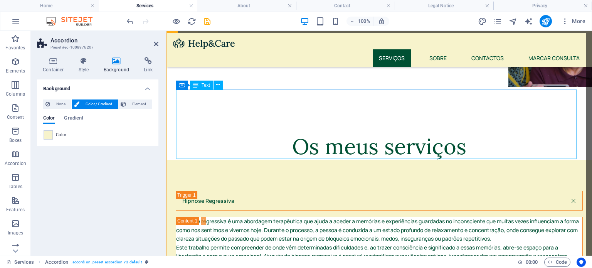
scroll to position [300, 0]
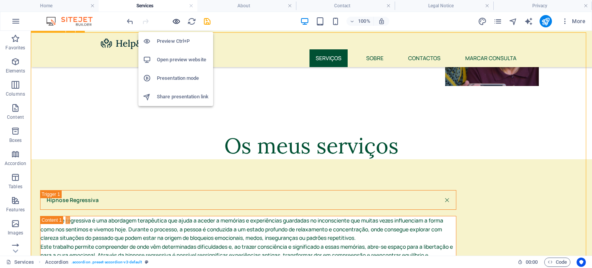
click at [180, 19] on icon "button" at bounding box center [176, 21] width 9 height 9
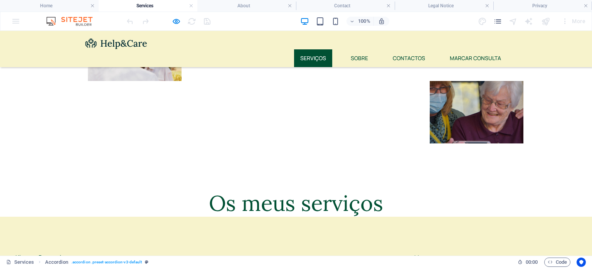
scroll to position [241, 0]
click at [219, 248] on link "Hipnose Regressiva" at bounding box center [217, 257] width 417 height 19
click at [426, 248] on link "Hipnose Regressiva" at bounding box center [217, 257] width 417 height 19
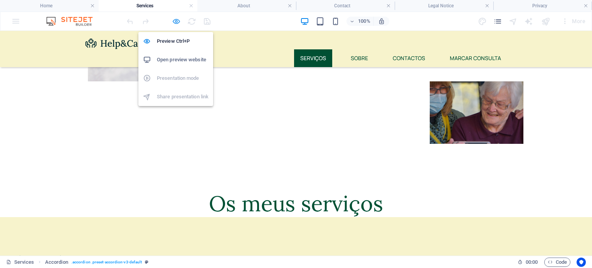
click at [174, 20] on icon "button" at bounding box center [176, 21] width 9 height 9
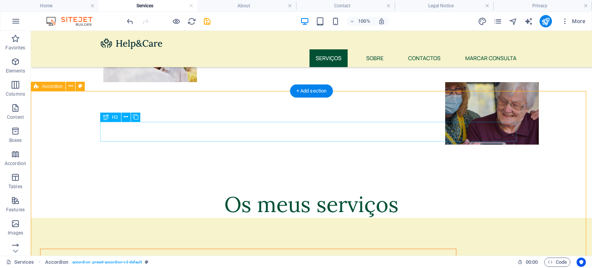
click at [162, 249] on div "Hipnose Regressiva" at bounding box center [248, 259] width 417 height 20
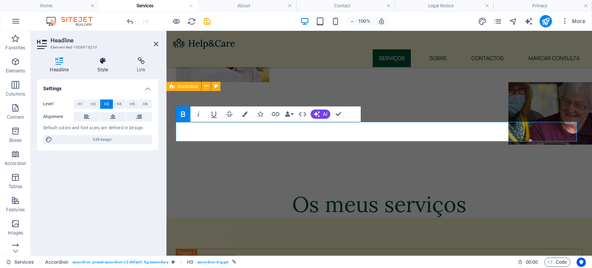
click at [102, 66] on h4 "Style" at bounding box center [104, 65] width 39 height 16
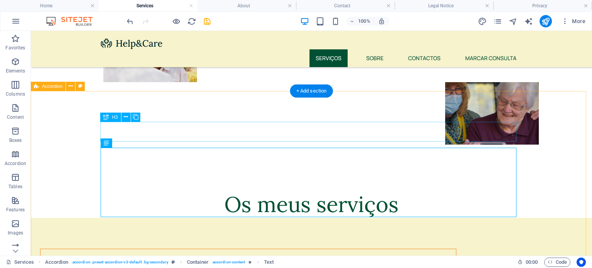
click at [349, 249] on div "Hipnose Regressiva" at bounding box center [248, 259] width 417 height 20
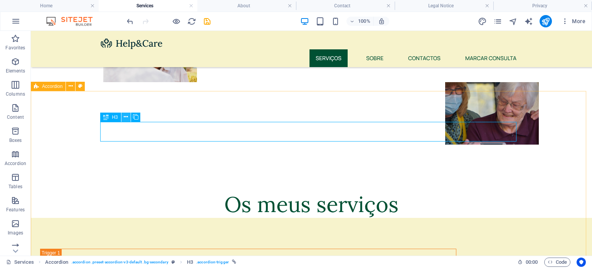
click at [124, 118] on icon at bounding box center [126, 117] width 4 height 8
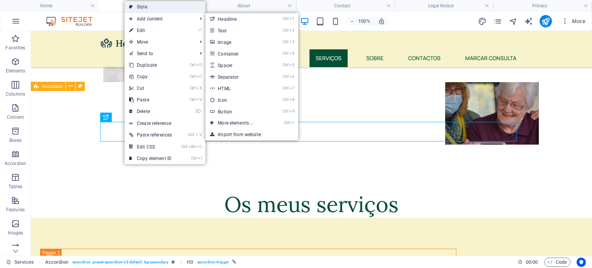
click at [154, 4] on link "Style" at bounding box center [165, 7] width 81 height 12
select select "rem"
select select "preset-accordion-v3-default"
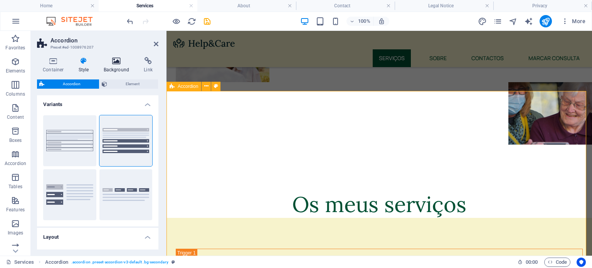
click at [116, 67] on h4 "Background" at bounding box center [118, 65] width 40 height 16
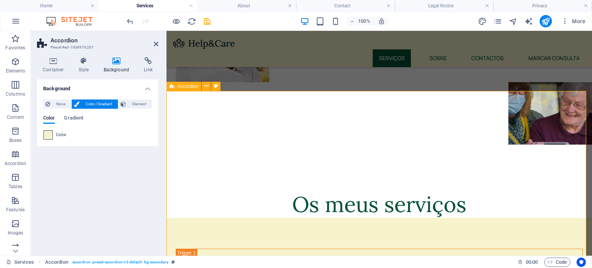
click at [51, 134] on span at bounding box center [48, 135] width 8 height 8
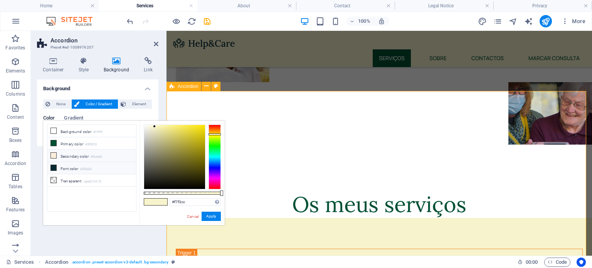
click at [92, 167] on small "#002a32" at bounding box center [86, 169] width 12 height 5
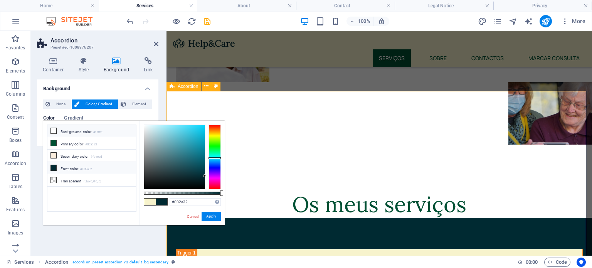
click at [91, 134] on li "Background color #ffffff" at bounding box center [91, 131] width 89 height 12
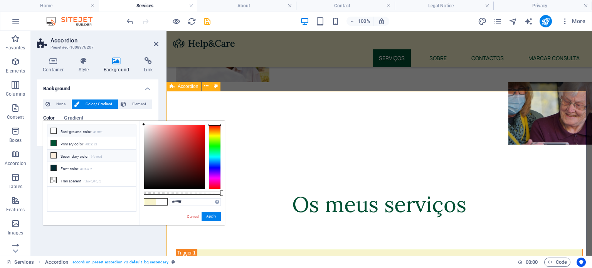
click at [89, 156] on li "Secondary color #fbeedd" at bounding box center [91, 156] width 89 height 12
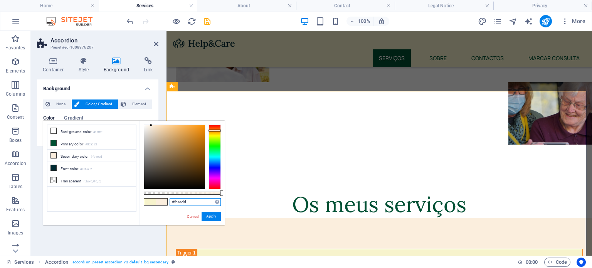
drag, startPoint x: 187, startPoint y: 202, endPoint x: 148, endPoint y: 207, distance: 38.5
click at [148, 207] on div "#fbeedd Supported formats #0852ed rgb(8, 82, 237) rgba(8, 82, 237, 90%) hsv(221…" at bounding box center [182, 229] width 85 height 216
paste input "f7f3cc"
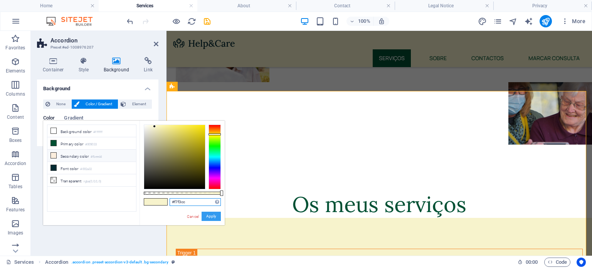
type input "#f7f3cc"
click at [213, 214] on button "Apply" at bounding box center [211, 216] width 19 height 9
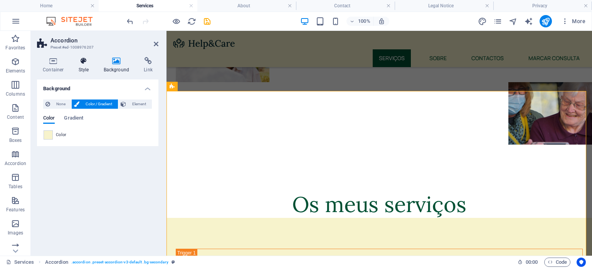
click at [86, 64] on icon at bounding box center [84, 61] width 22 height 8
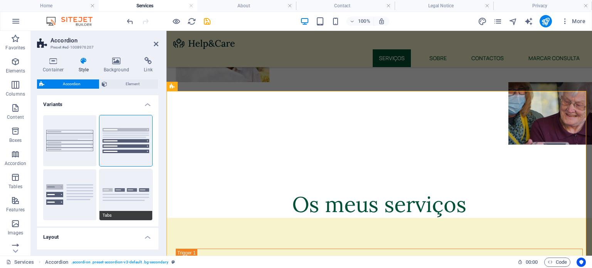
scroll to position [101, 0]
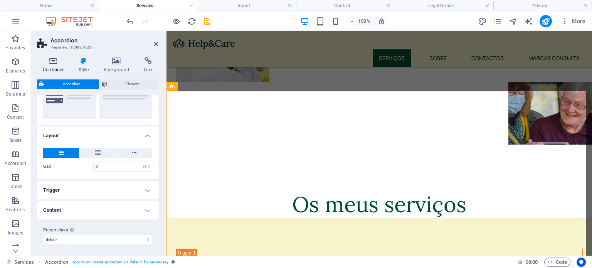
click at [57, 67] on h4 "Container" at bounding box center [55, 65] width 36 height 16
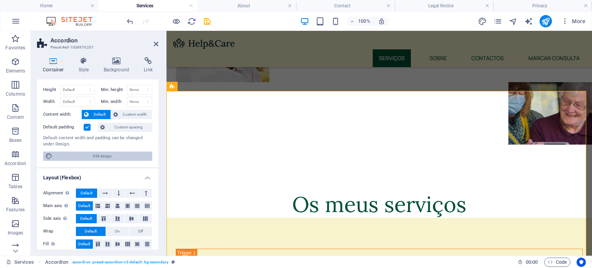
scroll to position [0, 0]
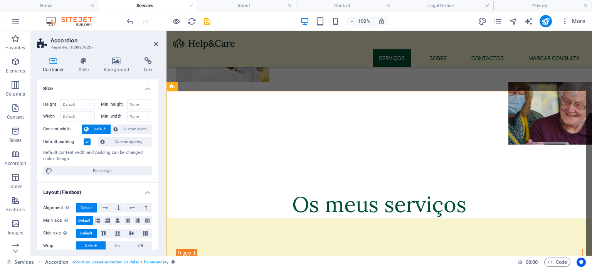
click at [124, 83] on h4 "Size" at bounding box center [97, 86] width 121 height 14
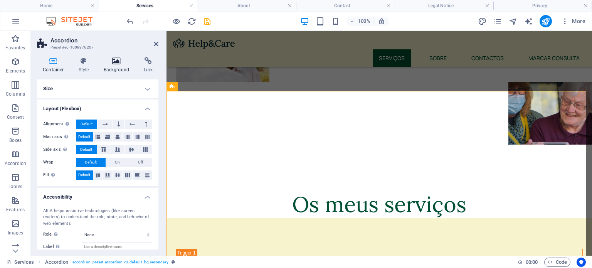
click at [118, 70] on h4 "Background" at bounding box center [118, 65] width 40 height 16
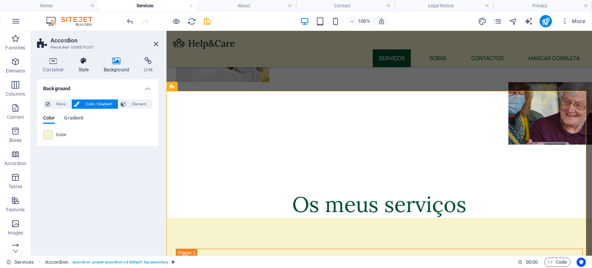
click at [95, 72] on h4 "Style" at bounding box center [85, 65] width 25 height 16
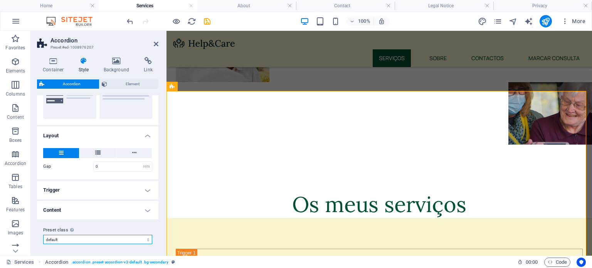
click at [113, 236] on select "care default bronwie Add preset class" at bounding box center [97, 239] width 109 height 9
click at [43, 235] on select "care default bronwie Add preset class" at bounding box center [97, 239] width 109 height 9
click at [530, 21] on icon "text_generator" at bounding box center [529, 21] width 9 height 9
select select "English"
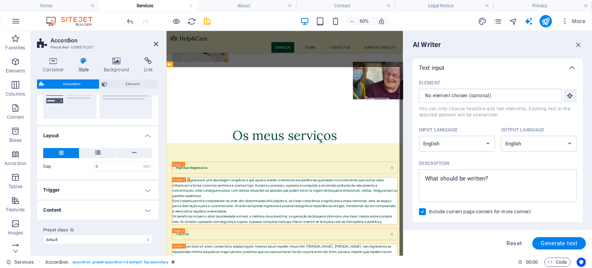
click at [583, 41] on div "AI Writer Text input Element ​ You can only choose headline and text elements. …" at bounding box center [498, 143] width 189 height 225
drag, startPoint x: 581, startPoint y: 44, endPoint x: 405, endPoint y: 12, distance: 178.9
click at [581, 44] on icon "button" at bounding box center [579, 44] width 8 height 8
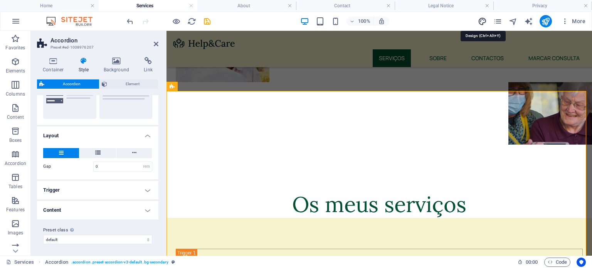
click at [481, 17] on icon "design" at bounding box center [482, 21] width 9 height 9
select select "px"
select select "500"
select select "px"
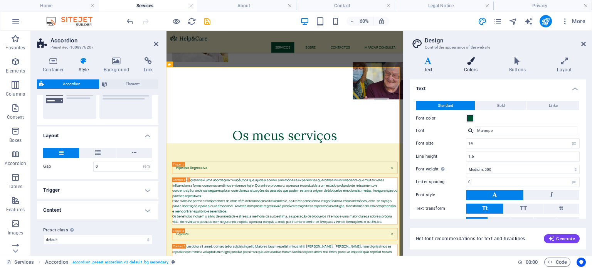
click at [476, 61] on icon at bounding box center [471, 61] width 42 height 8
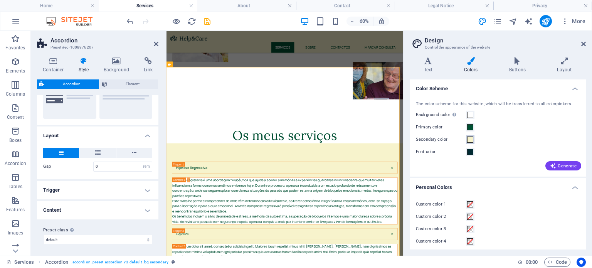
click at [469, 137] on span at bounding box center [470, 140] width 6 height 6
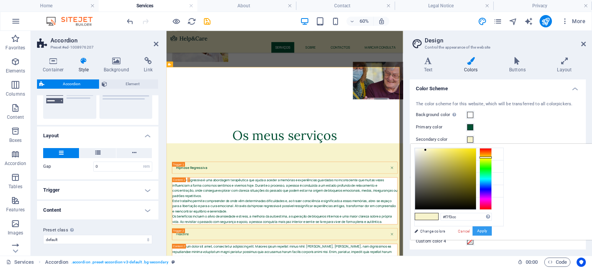
click at [492, 229] on button "Apply" at bounding box center [482, 230] width 19 height 9
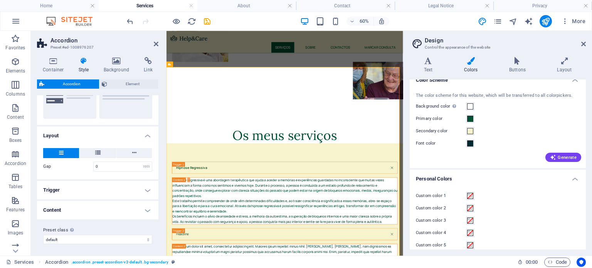
scroll to position [17, 0]
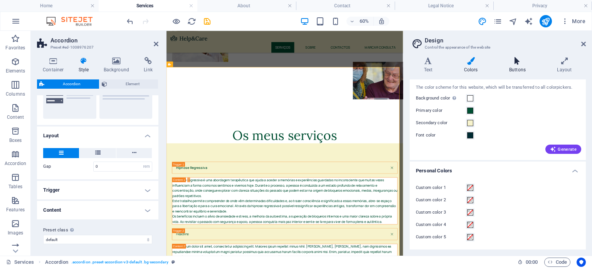
click at [520, 63] on icon at bounding box center [517, 61] width 45 height 8
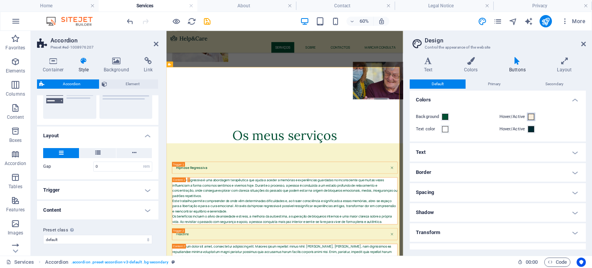
click at [529, 120] on button "Hover/Active" at bounding box center [531, 117] width 8 height 8
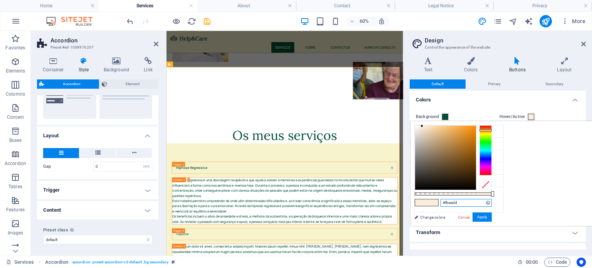
drag, startPoint x: 562, startPoint y: 201, endPoint x: 497, endPoint y: 194, distance: 65.5
click at [497, 194] on div "less Background color #ffffff Primary color #005033 Secondary color #f7f3cc Fon…" at bounding box center [502, 173] width 182 height 105
paste input "f7f3cc"
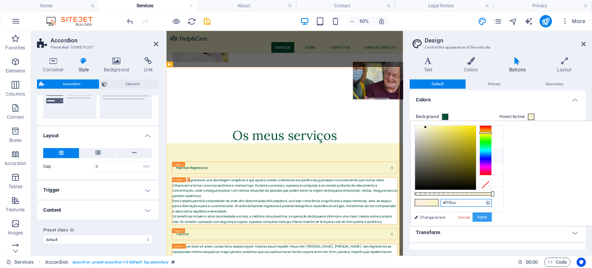
type input "#f7f3cc"
click at [492, 216] on button "Apply" at bounding box center [482, 217] width 19 height 9
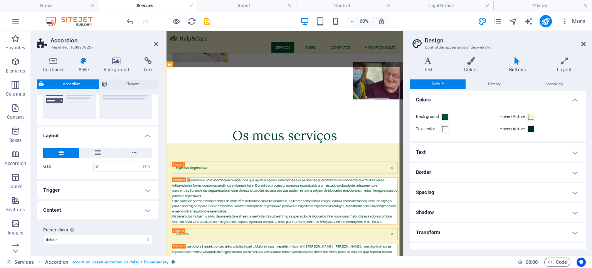
scroll to position [3, 0]
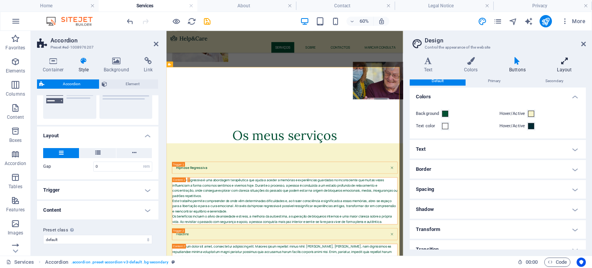
click at [560, 60] on icon at bounding box center [564, 61] width 43 height 8
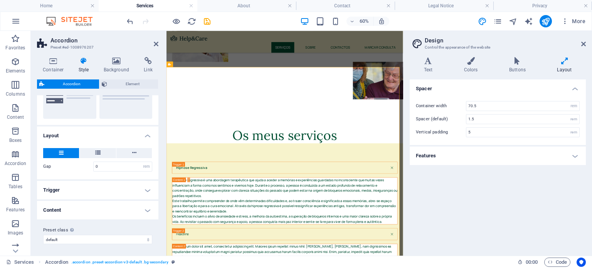
click at [463, 157] on h4 "Features" at bounding box center [498, 156] width 176 height 19
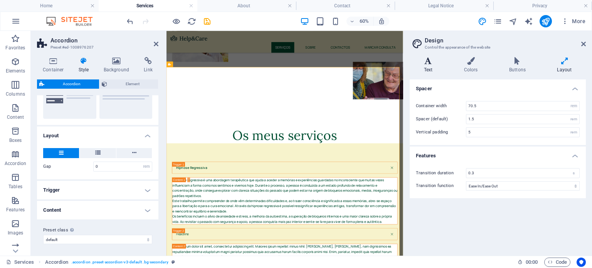
click at [429, 61] on icon at bounding box center [428, 61] width 37 height 8
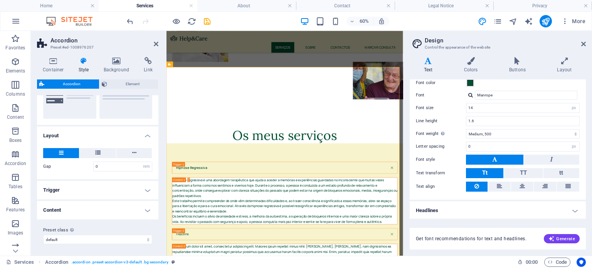
scroll to position [35, 0]
click at [440, 215] on h4 "Headlines" at bounding box center [498, 211] width 176 height 19
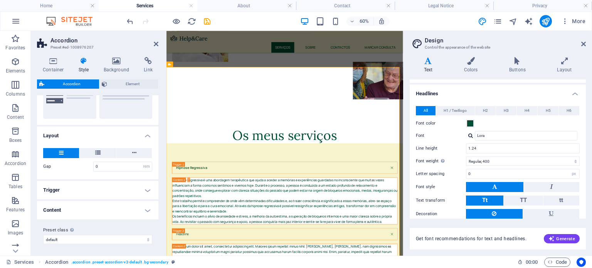
scroll to position [153, 0]
drag, startPoint x: 492, startPoint y: 132, endPoint x: 491, endPoint y: 111, distance: 21.6
click at [492, 132] on input "Lora" at bounding box center [526, 135] width 103 height 9
click at [491, 111] on button "H2" at bounding box center [486, 110] width 20 height 9
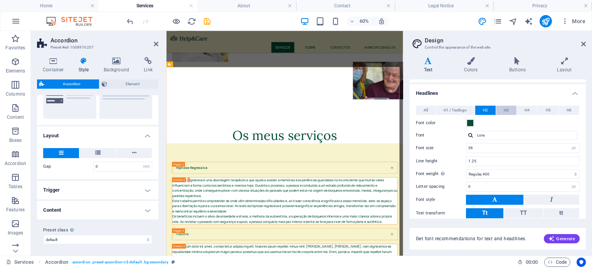
click at [506, 110] on span "H3" at bounding box center [506, 110] width 5 height 9
click at [567, 106] on span "H6" at bounding box center [569, 110] width 5 height 9
drag, startPoint x: 480, startPoint y: 149, endPoint x: 457, endPoint y: 148, distance: 22.4
click at [451, 148] on div "Font size 14 rem px em %" at bounding box center [498, 148] width 164 height 10
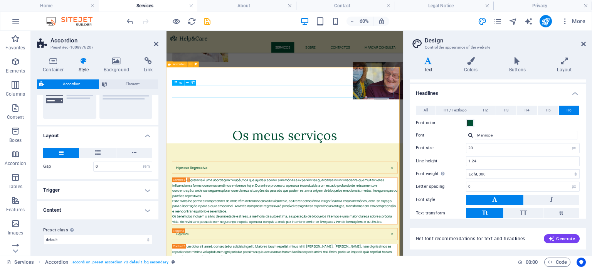
click at [226, 249] on div "Hipnose Regressiva" at bounding box center [364, 259] width 376 height 20
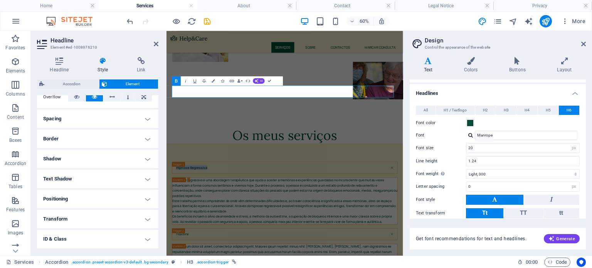
scroll to position [171, 0]
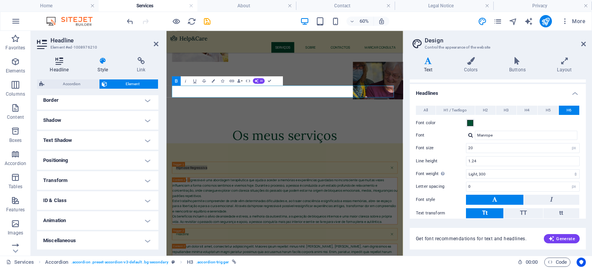
click at [64, 63] on icon at bounding box center [59, 61] width 45 height 8
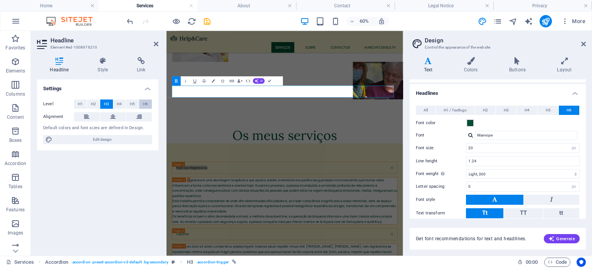
click at [145, 106] on span "H6" at bounding box center [145, 104] width 5 height 9
click at [476, 147] on input "20" at bounding box center [523, 147] width 113 height 9
type input "2"
drag, startPoint x: 492, startPoint y: 145, endPoint x: 445, endPoint y: 147, distance: 46.7
click at [445, 147] on div "Font size 50 rem px em %" at bounding box center [498, 148] width 164 height 10
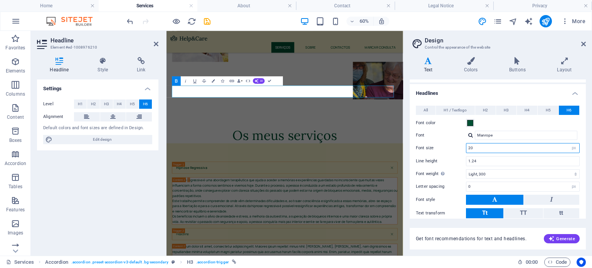
type input "20"
click at [475, 223] on div "Get font recommendations for text and headlines. Generate" at bounding box center [498, 234] width 176 height 31
click at [485, 160] on input "1.24" at bounding box center [523, 161] width 113 height 9
click at [471, 121] on span at bounding box center [470, 123] width 6 height 6
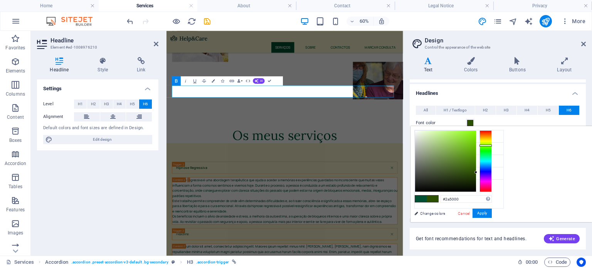
type input "#2d5000"
drag, startPoint x: 585, startPoint y: 152, endPoint x: 583, endPoint y: 145, distance: 7.2
click at [492, 145] on div at bounding box center [486, 161] width 12 height 62
click at [471, 212] on link "Cancel" at bounding box center [463, 214] width 13 height 6
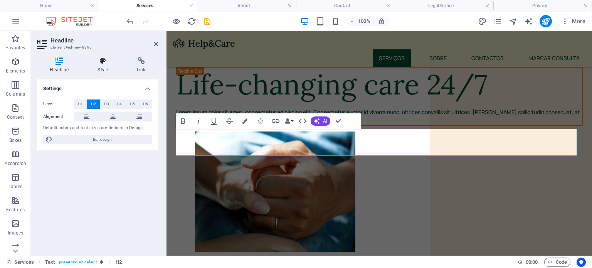
click at [107, 63] on icon at bounding box center [103, 61] width 36 height 8
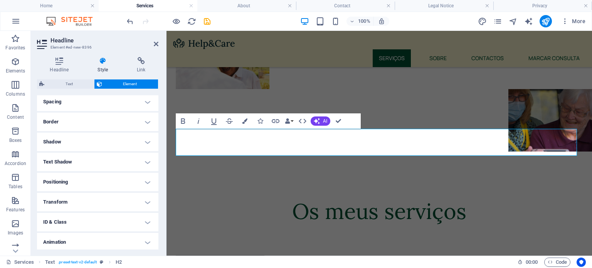
scroll to position [160, 0]
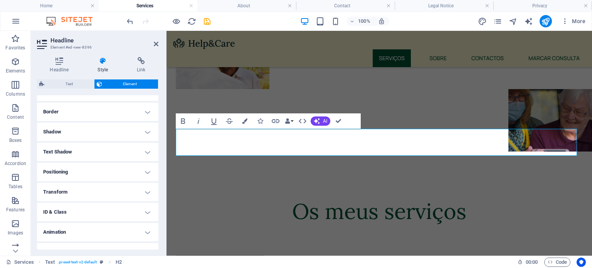
click at [116, 113] on h4 "Border" at bounding box center [97, 112] width 121 height 19
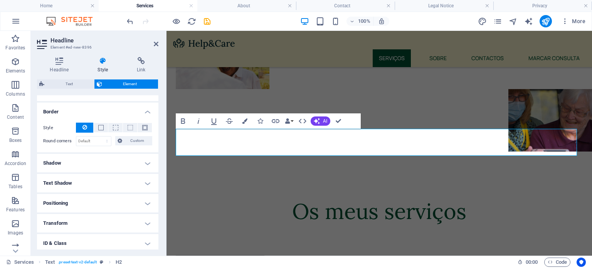
scroll to position [130, 0]
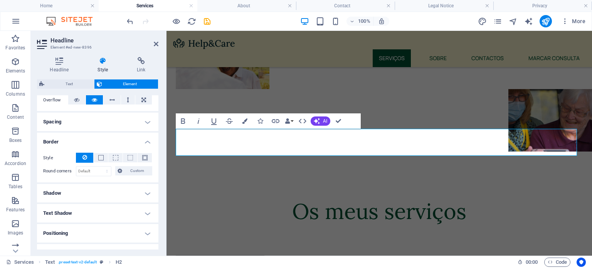
click at [116, 118] on h4 "Spacing" at bounding box center [97, 122] width 121 height 19
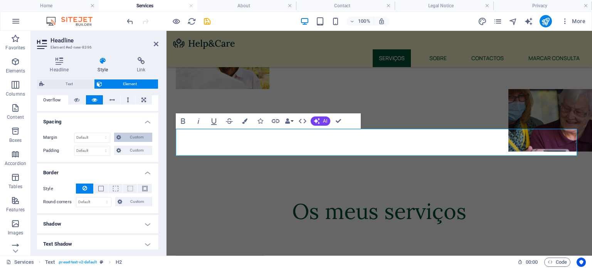
click at [135, 142] on span "Custom" at bounding box center [136, 137] width 27 height 9
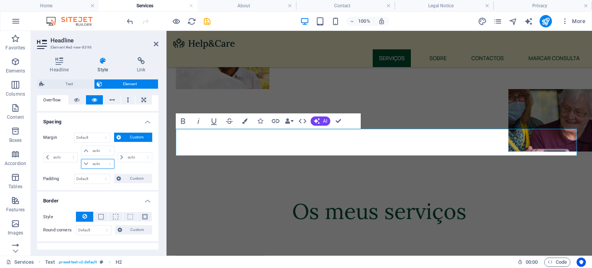
drag, startPoint x: 102, startPoint y: 165, endPoint x: 100, endPoint y: 186, distance: 21.8
click at [100, 186] on div "Margin Default auto px % rem vw vh Custom Custom auto px % rem vw vh auto px % …" at bounding box center [97, 159] width 121 height 64
select select "px"
click at [102, 159] on select "auto px % rem vw vh" at bounding box center [97, 163] width 32 height 9
type input "0"
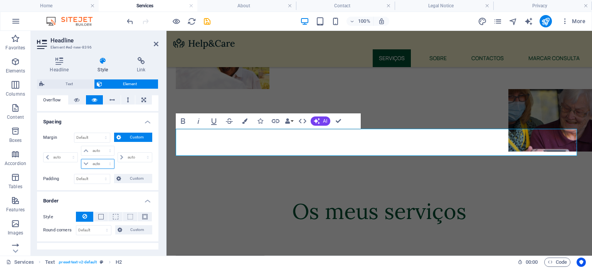
select select "px"
type input "0"
select select "px"
type input "0"
select select "px"
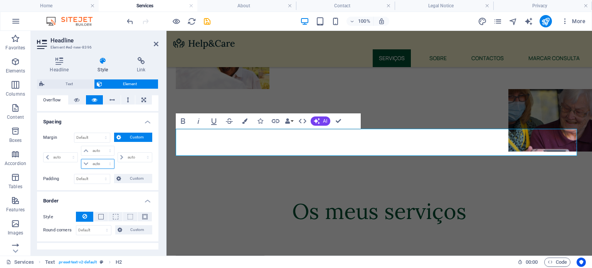
type input "0"
select select "px"
type input "-20"
select select "DISABLED_OPTION_VALUE"
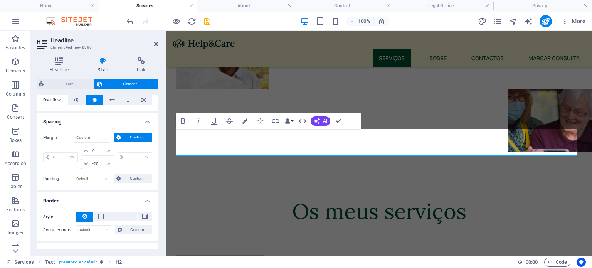
type input "-2"
type input "-6"
type input "-400"
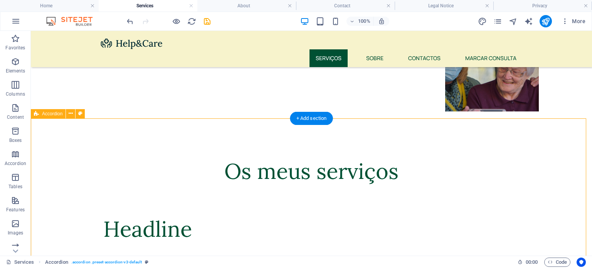
scroll to position [276, 0]
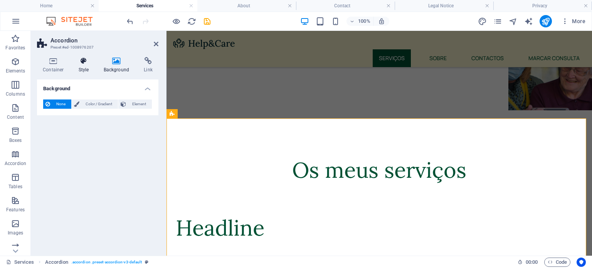
click at [76, 64] on icon at bounding box center [84, 61] width 22 height 8
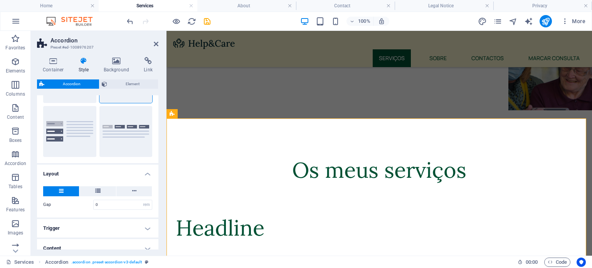
scroll to position [101, 0]
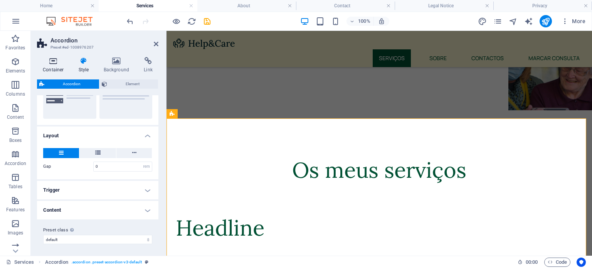
click at [62, 66] on h4 "Container" at bounding box center [55, 65] width 36 height 16
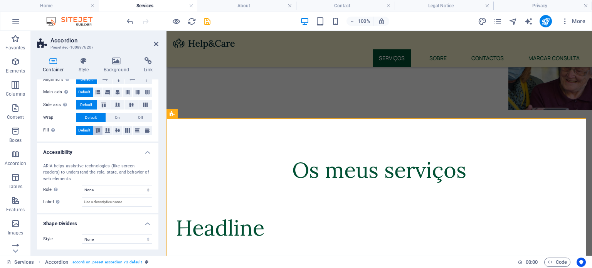
scroll to position [0, 0]
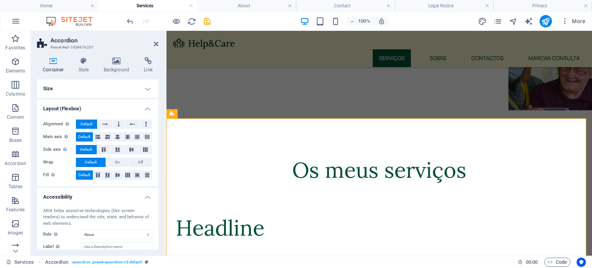
click at [148, 84] on h4 "Size" at bounding box center [97, 88] width 121 height 19
